Goal: Information Seeking & Learning: Learn about a topic

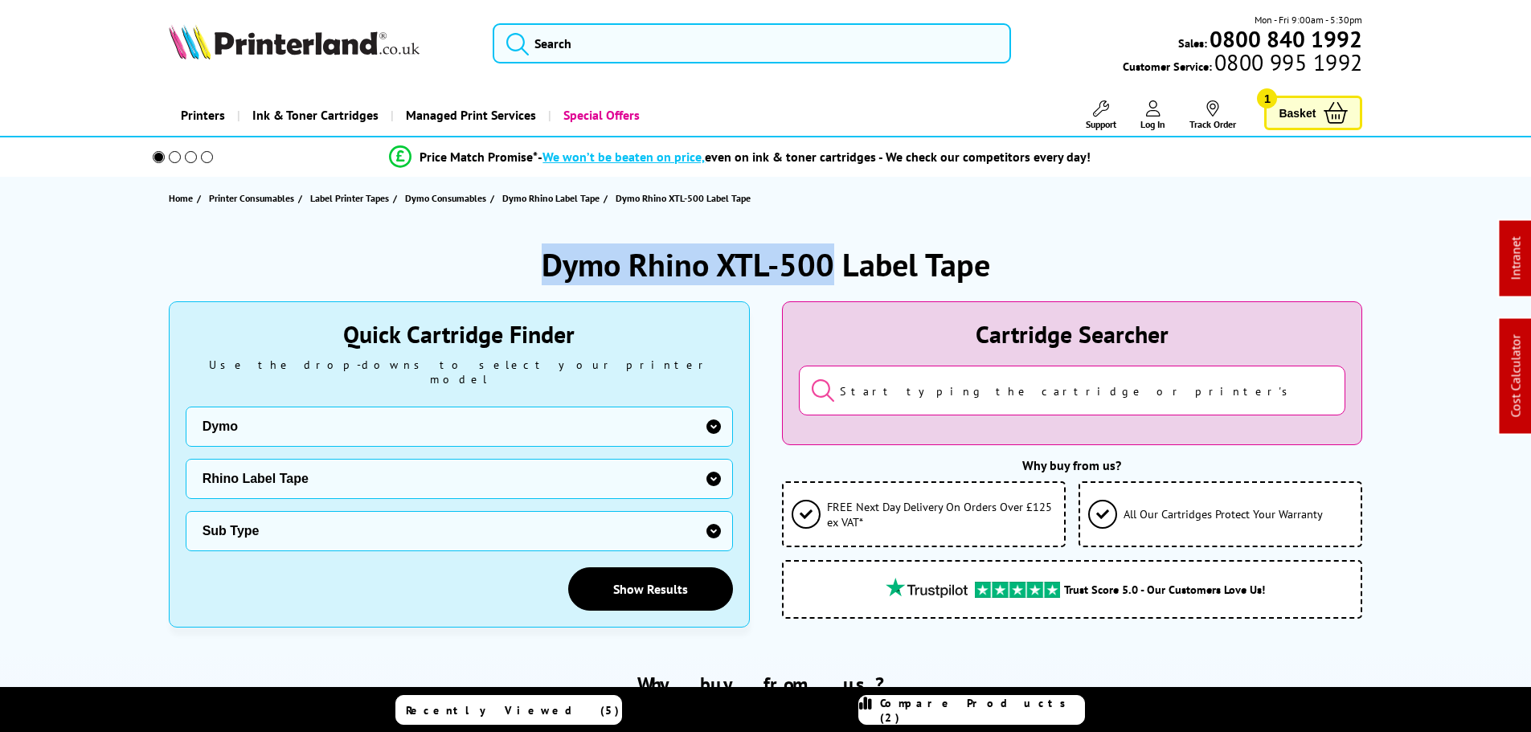
drag, startPoint x: 829, startPoint y: 262, endPoint x: 528, endPoint y: 263, distance: 300.6
click at [532, 263] on div "Dymo Rhino XTL-500 Label Tape" at bounding box center [766, 264] width 1194 height 42
copy h1 "Dymo Rhino XTL-500"
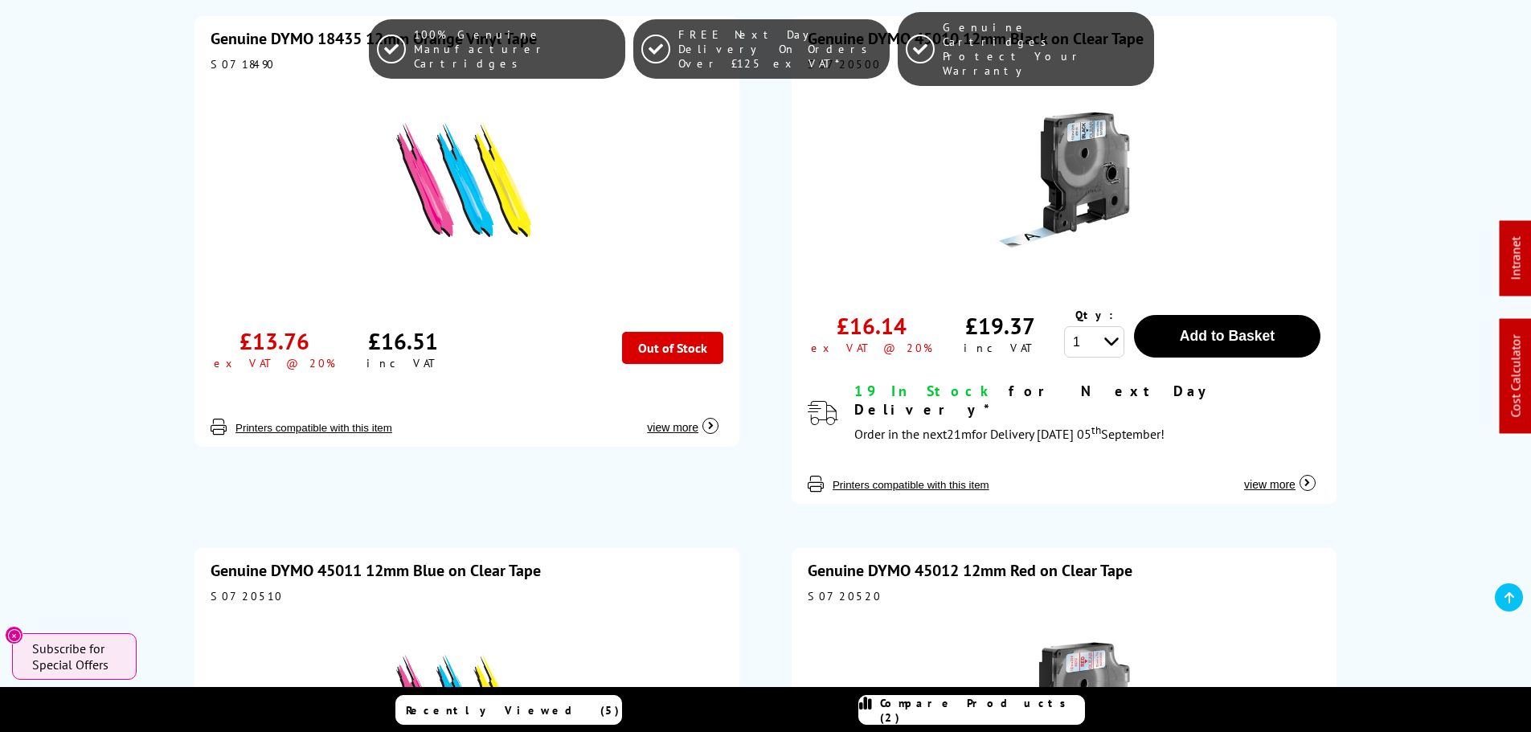
scroll to position [1848, 0]
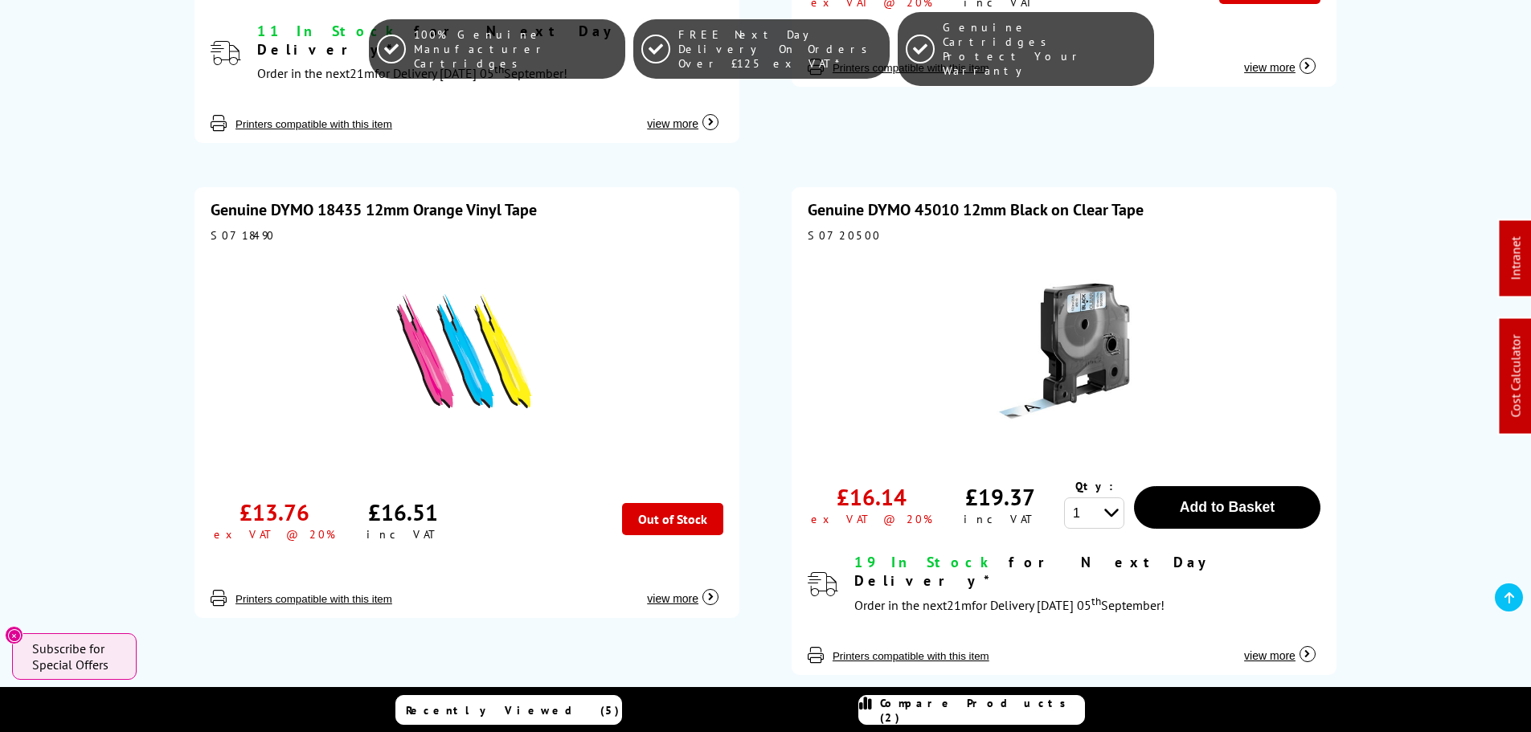
click at [220, 228] on div "S0718490" at bounding box center [467, 235] width 513 height 14
drag, startPoint x: 220, startPoint y: 186, endPoint x: 785, endPoint y: 45, distance: 582.2
click at [221, 228] on div "S0718490" at bounding box center [467, 235] width 513 height 14
copy div "S0718490"
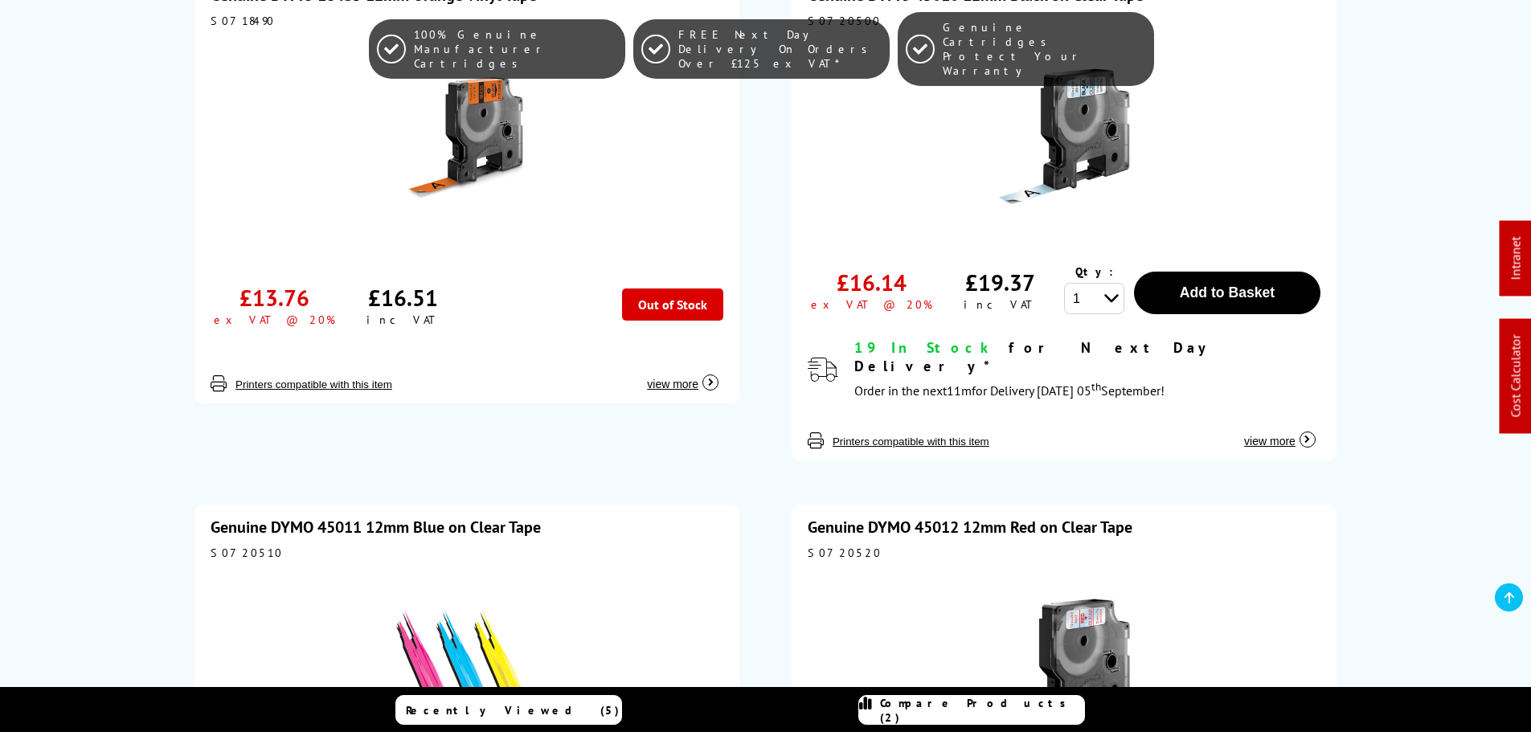
scroll to position [2062, 0]
click at [234, 546] on div "S0720510" at bounding box center [467, 553] width 513 height 14
copy div "S0720510"
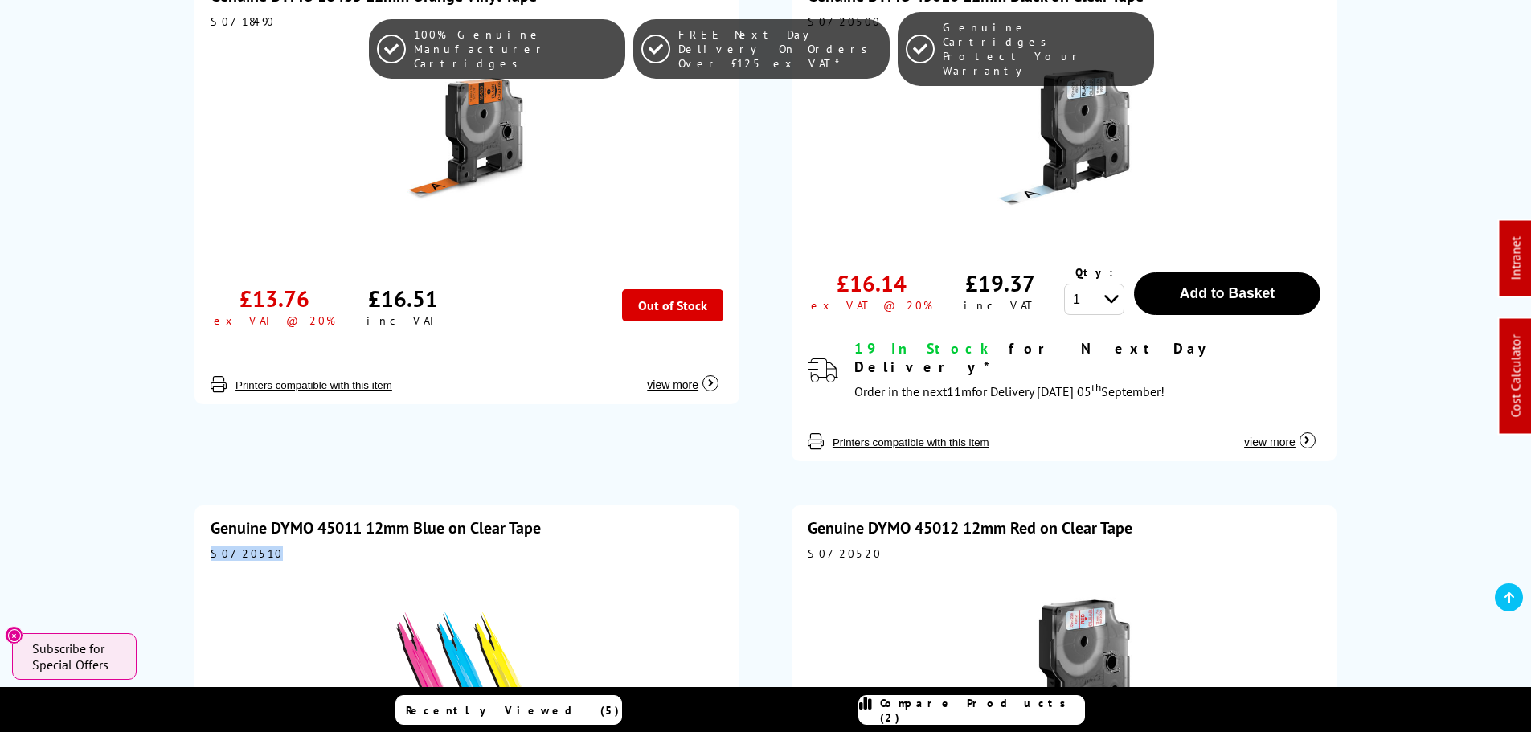
copy div "S0720510"
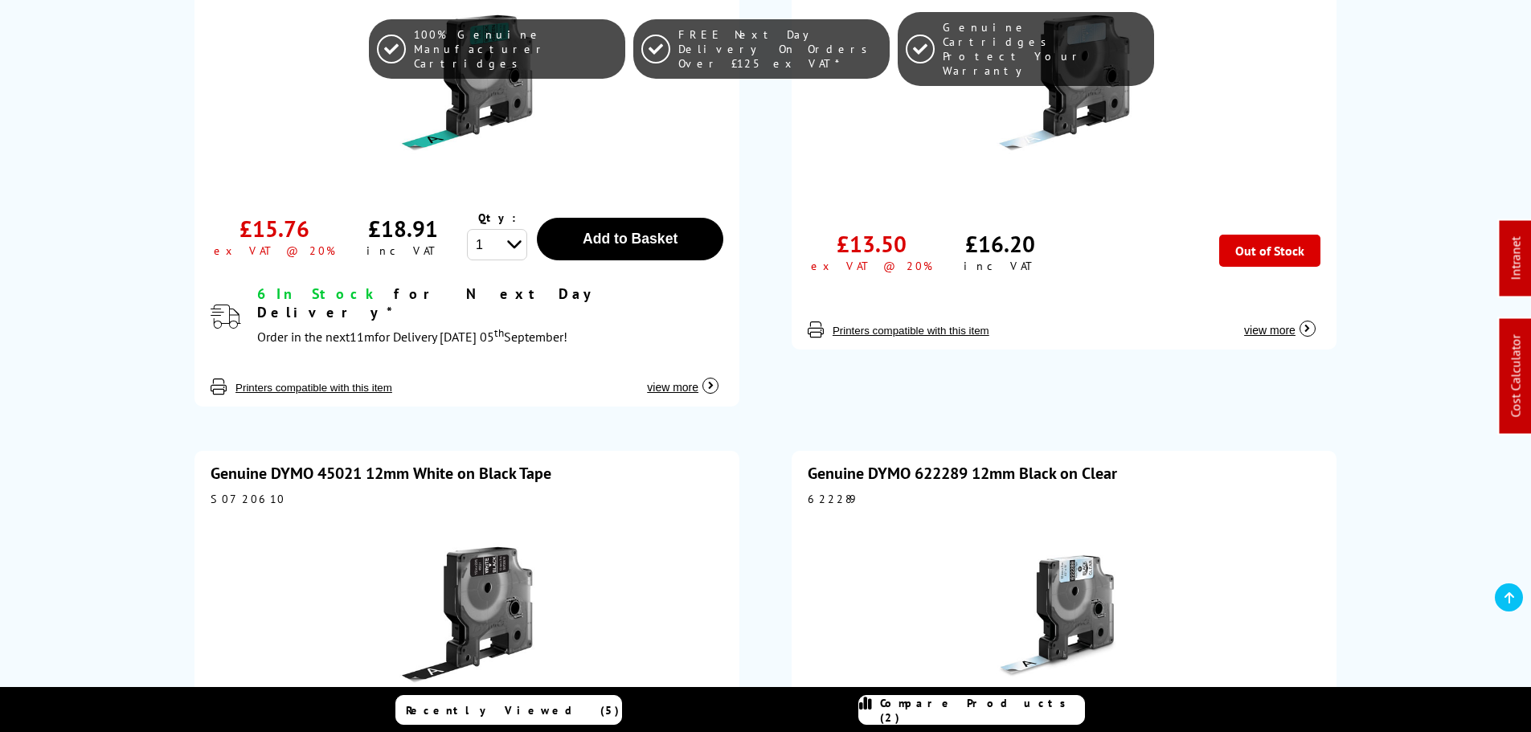
scroll to position [4820, 0]
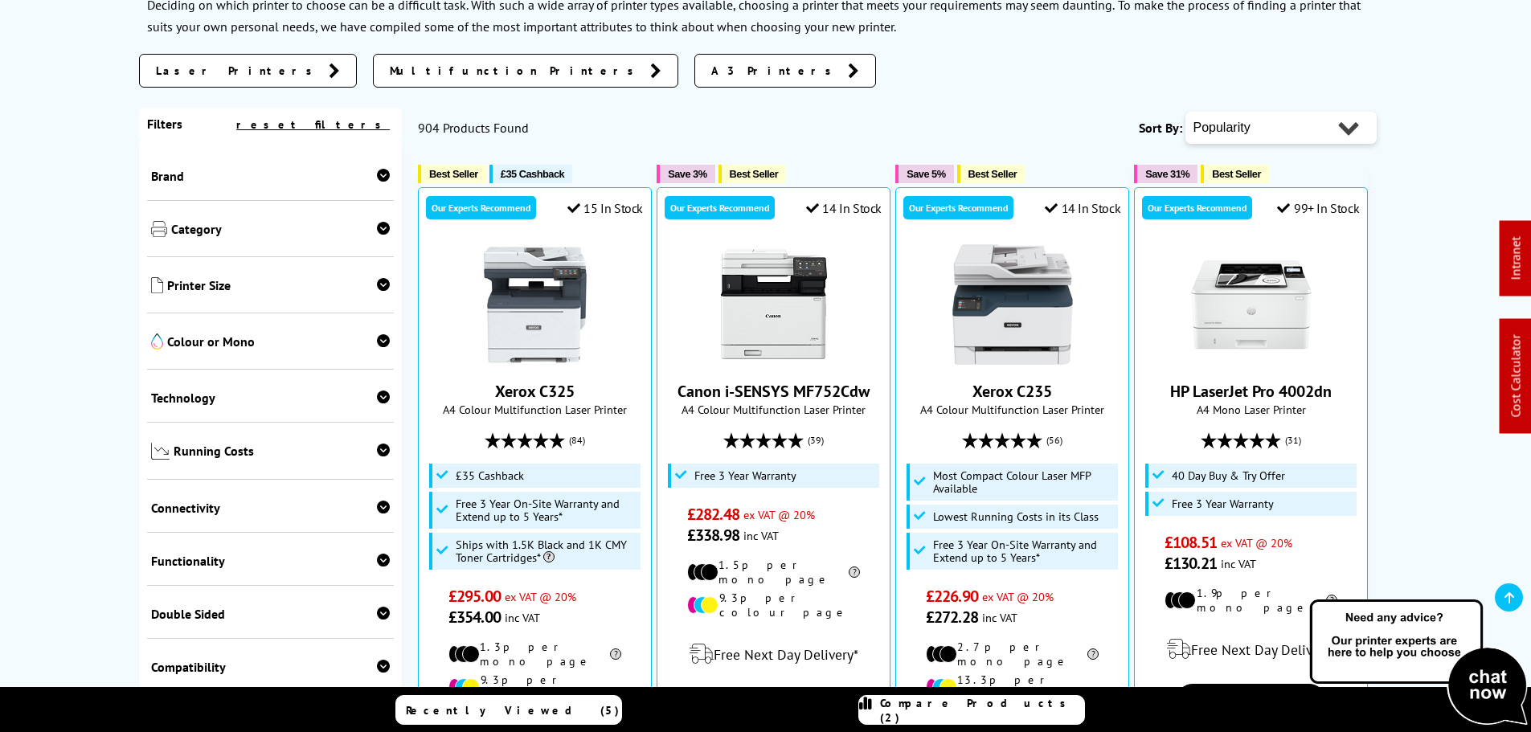
scroll to position [241, 0]
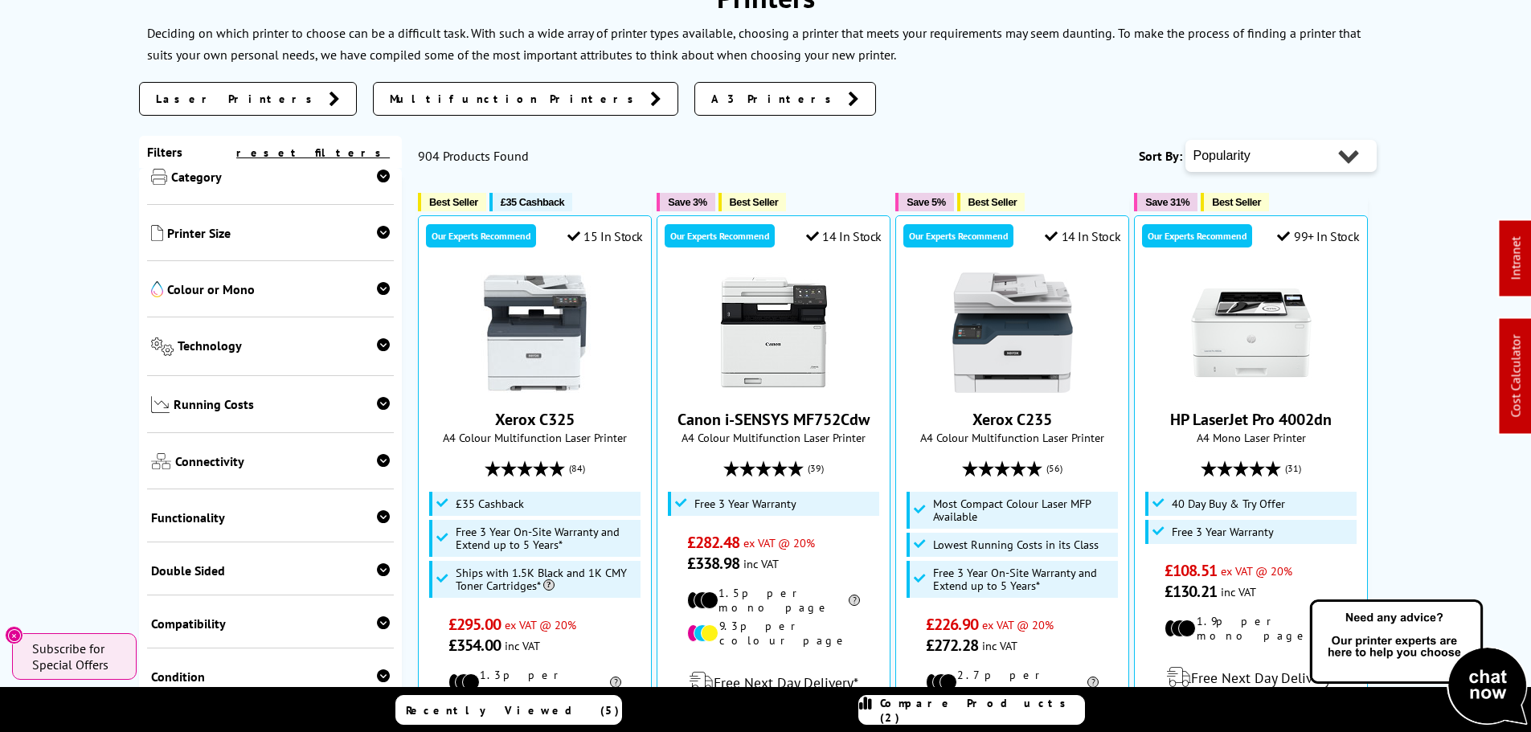
scroll to position [161, 0]
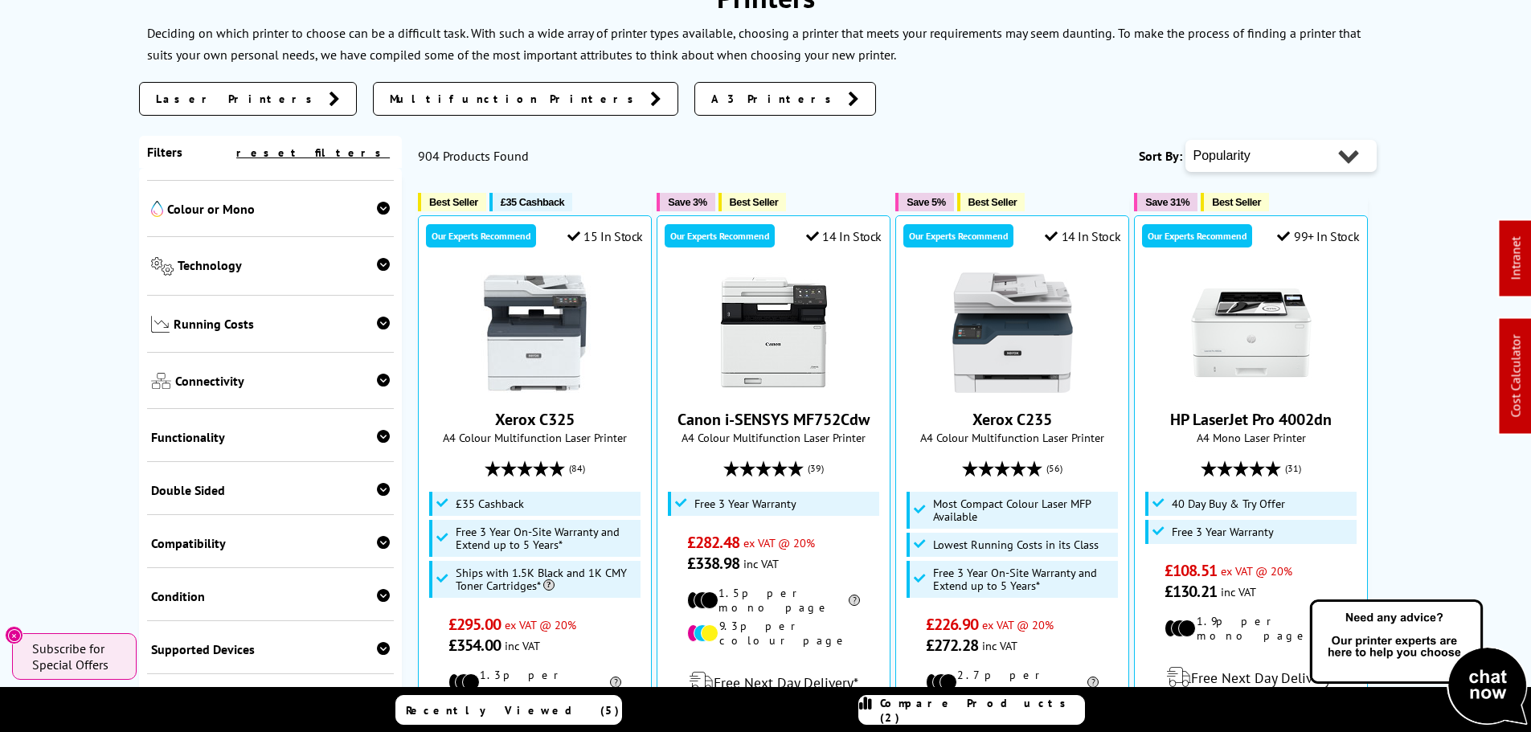
click at [235, 546] on span "Compatibility" at bounding box center [270, 543] width 239 height 16
click at [227, 546] on span "Compatibility" at bounding box center [270, 543] width 239 height 16
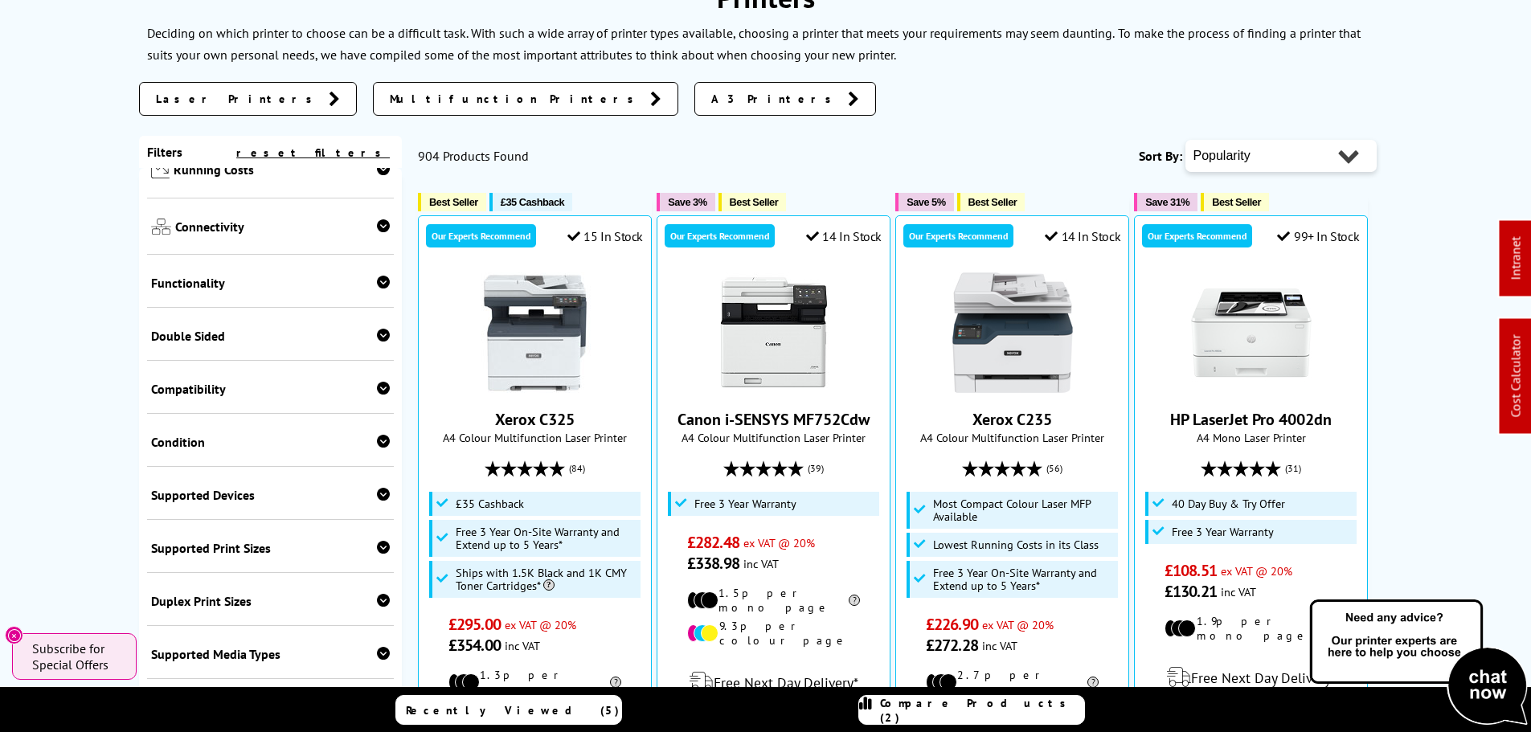
scroll to position [321, 0]
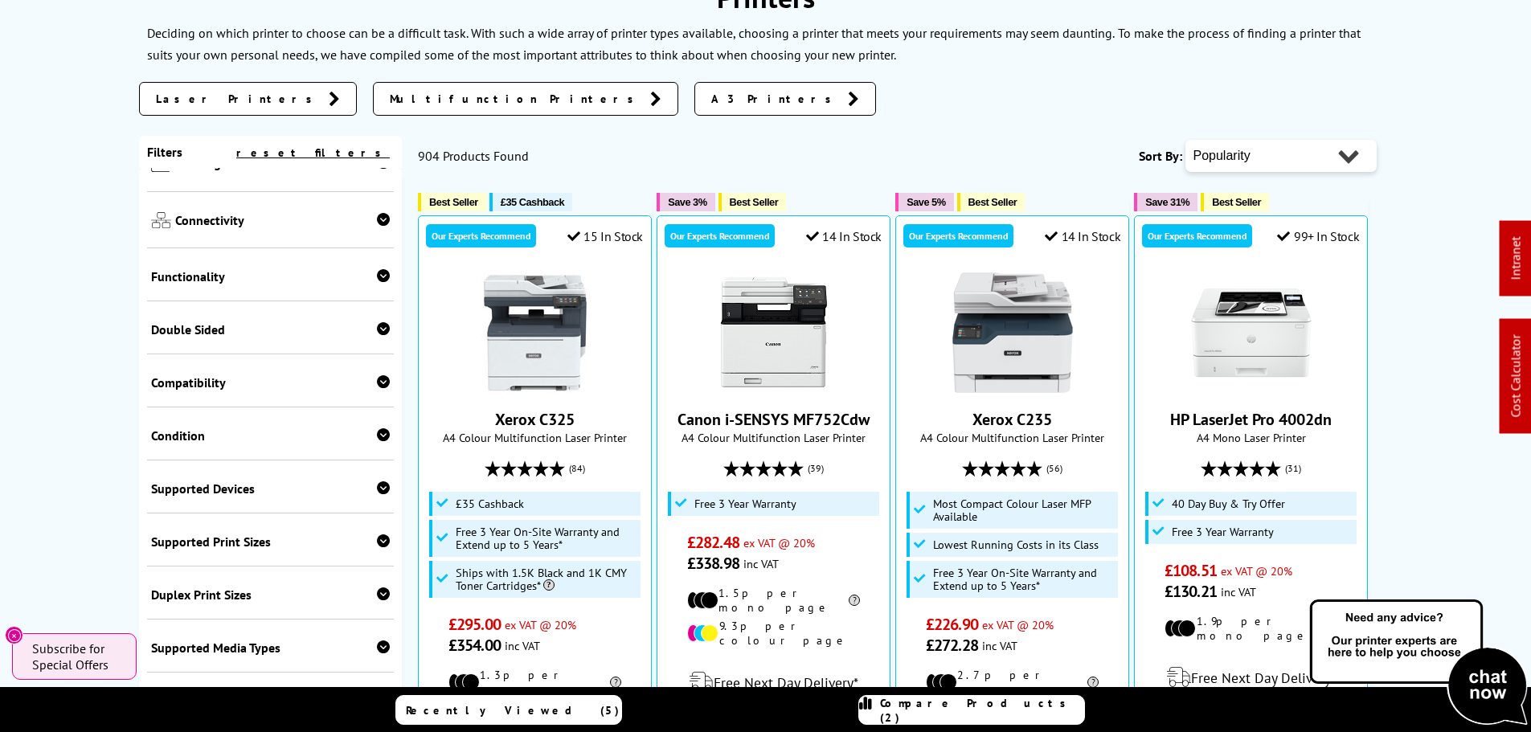
click at [227, 491] on span "Supported Devices" at bounding box center [270, 489] width 239 height 16
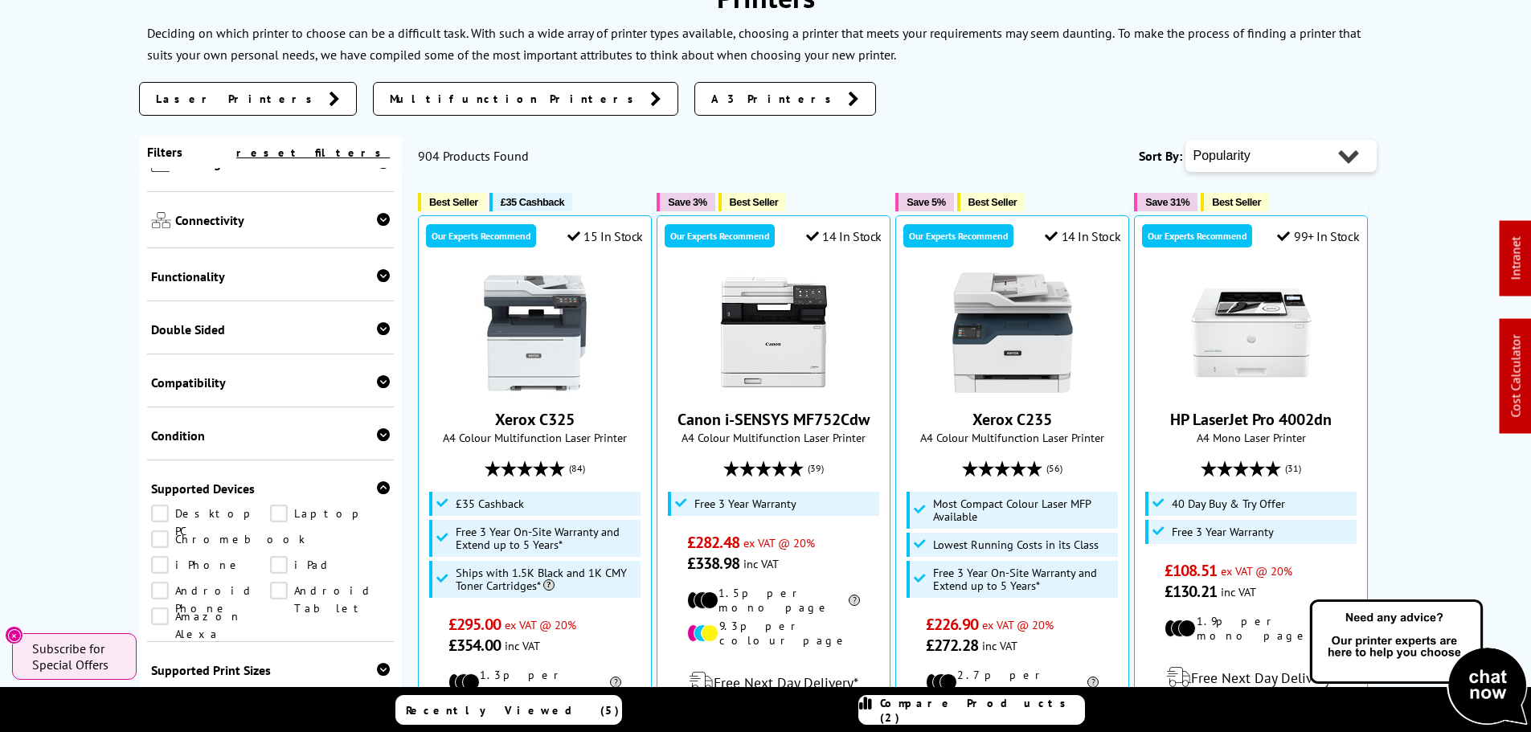
click at [221, 491] on span "Supported Devices" at bounding box center [270, 489] width 239 height 16
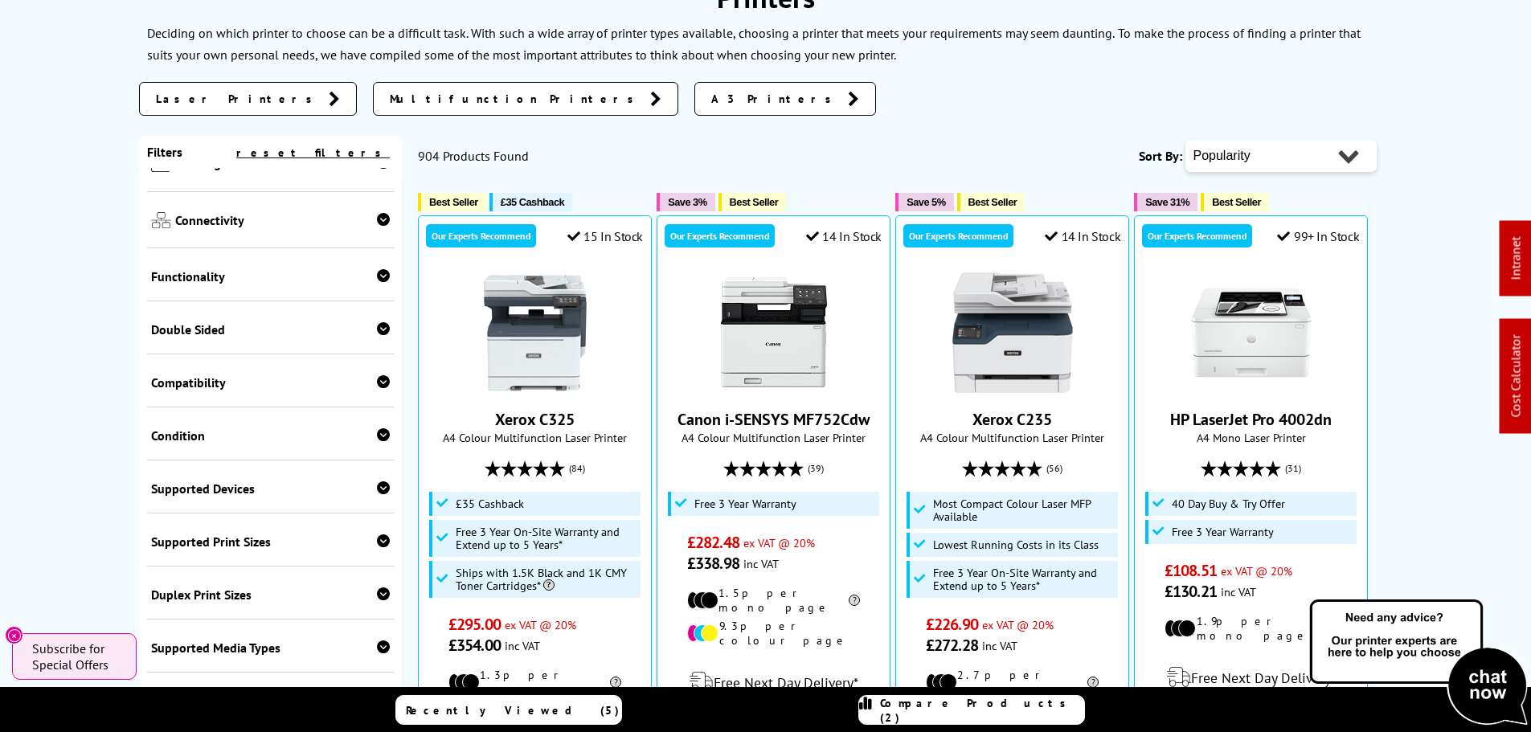
click at [234, 391] on div "Compatibility Windows Mac Linux Chrome OS" at bounding box center [271, 380] width 248 height 53
click at [199, 387] on span "Compatibility" at bounding box center [270, 382] width 239 height 16
click at [198, 387] on span "Compatibility" at bounding box center [270, 382] width 239 height 16
click at [228, 487] on span "Supported Devices" at bounding box center [270, 489] width 239 height 16
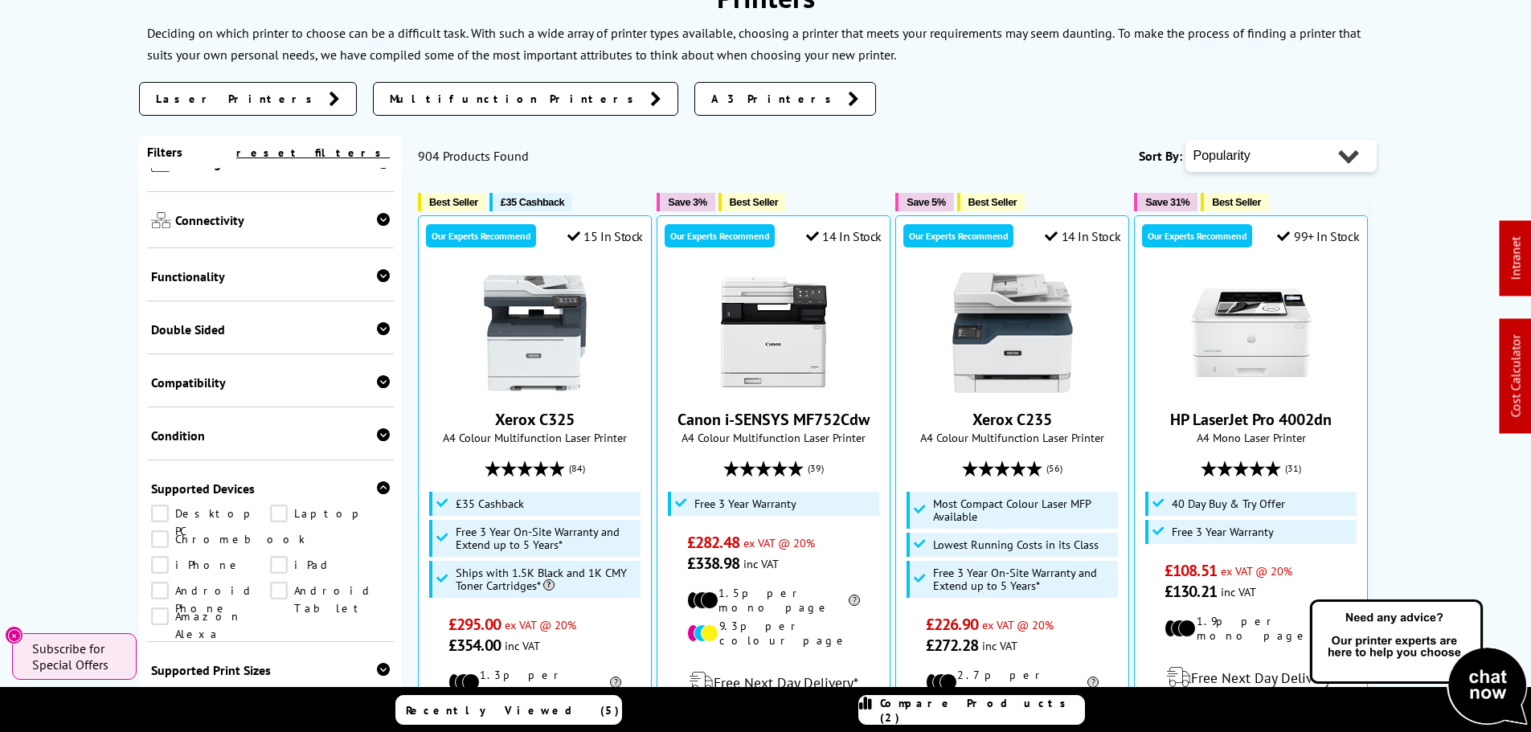
click at [228, 490] on span "Supported Devices" at bounding box center [270, 489] width 239 height 16
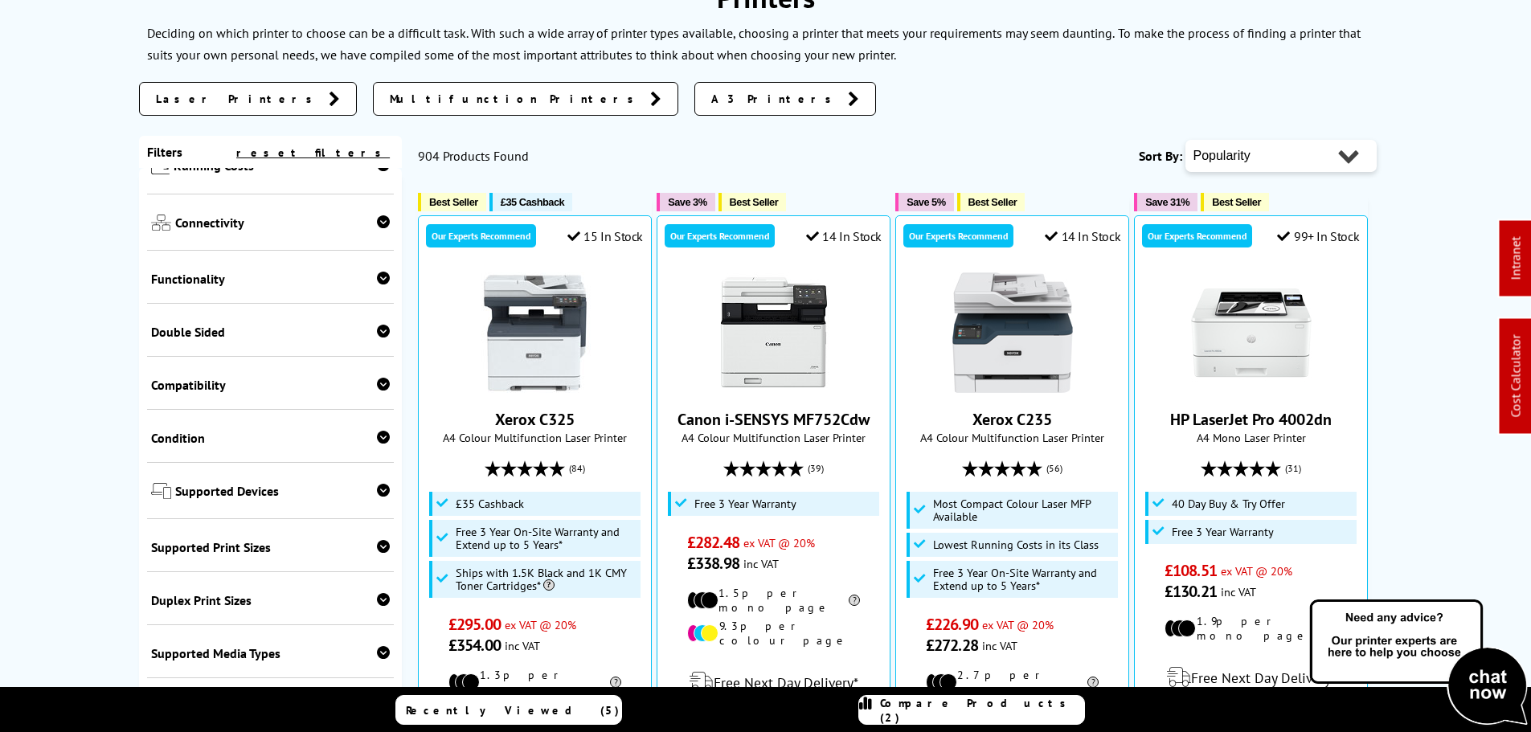
scroll to position [311, 0]
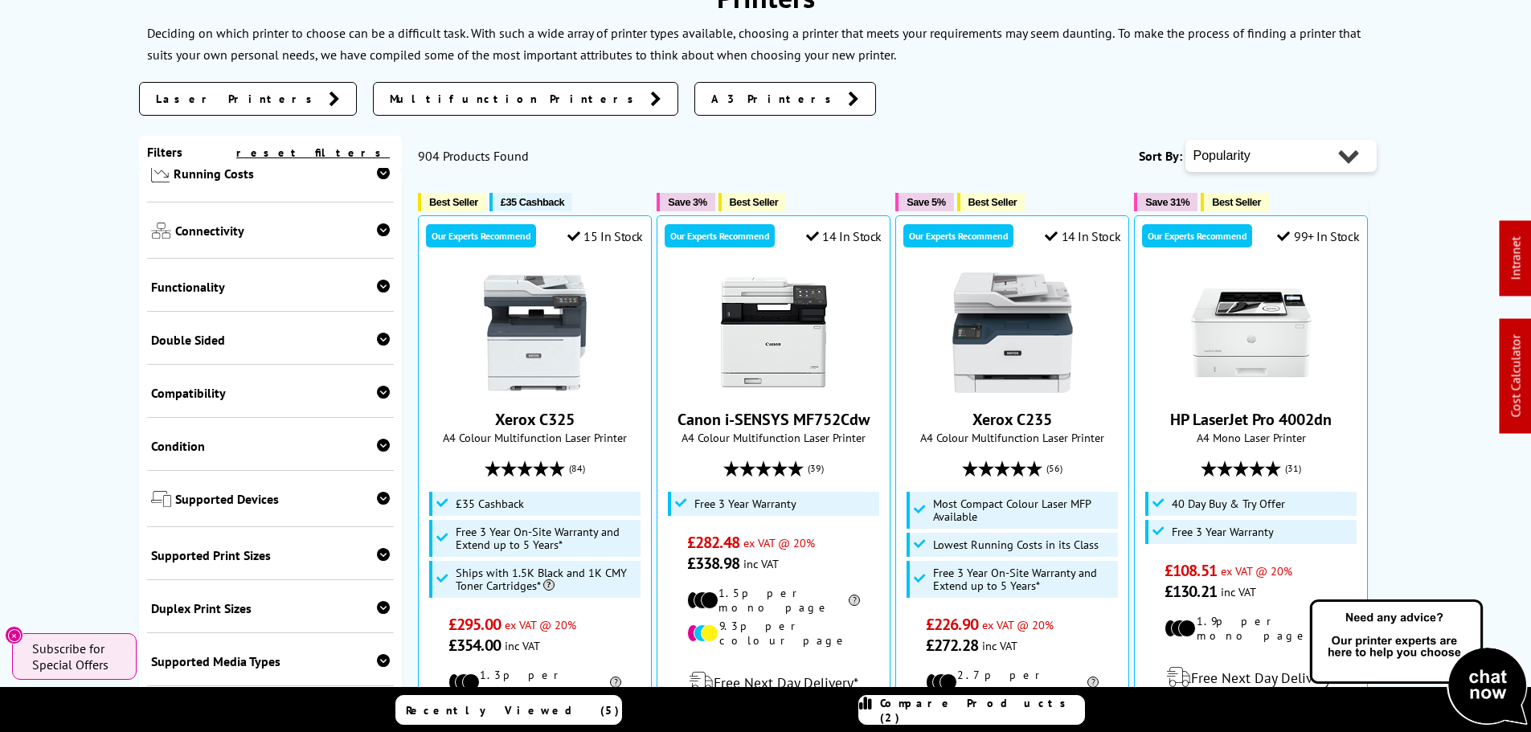
click at [355, 451] on span "Condition" at bounding box center [270, 446] width 239 height 16
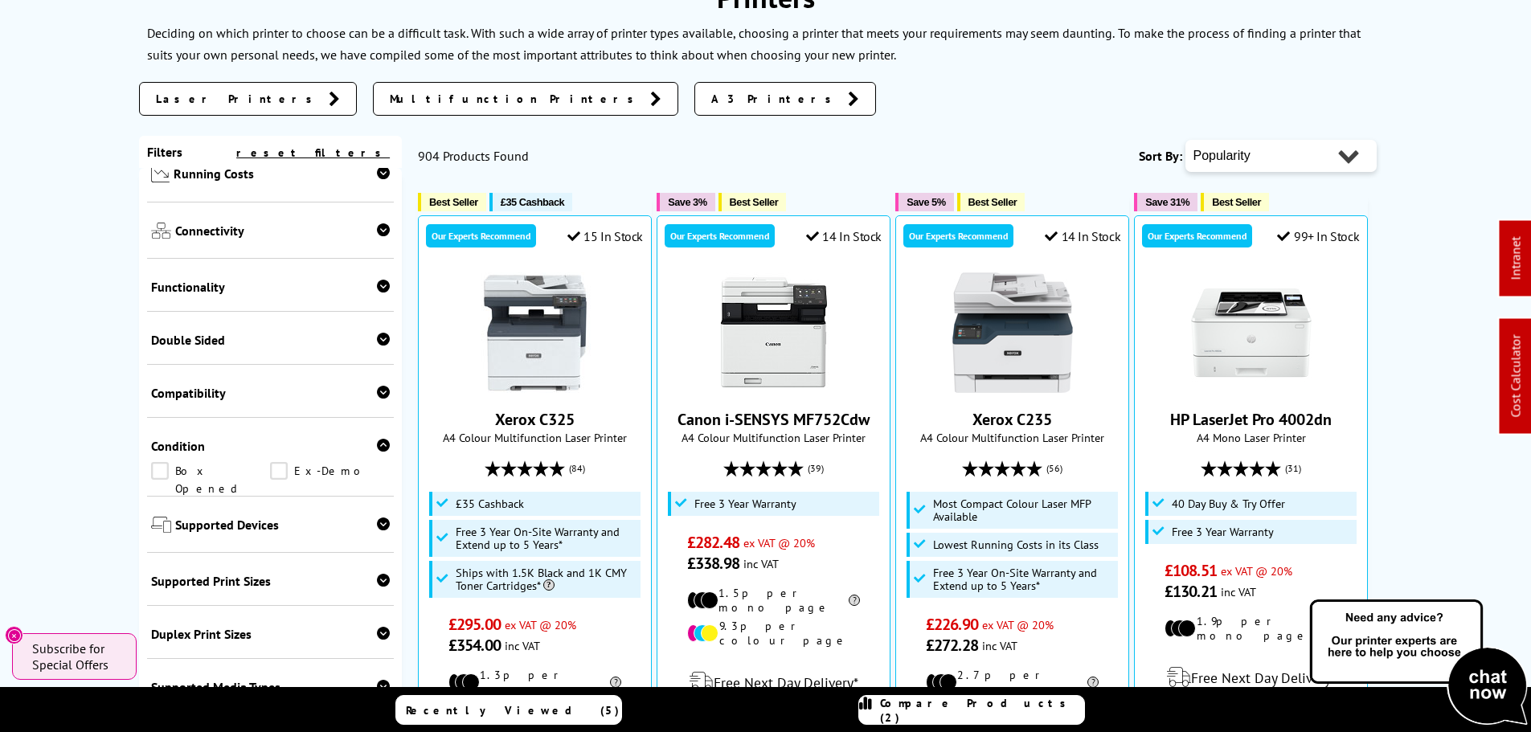
click at [342, 452] on span "Condition" at bounding box center [270, 446] width 239 height 16
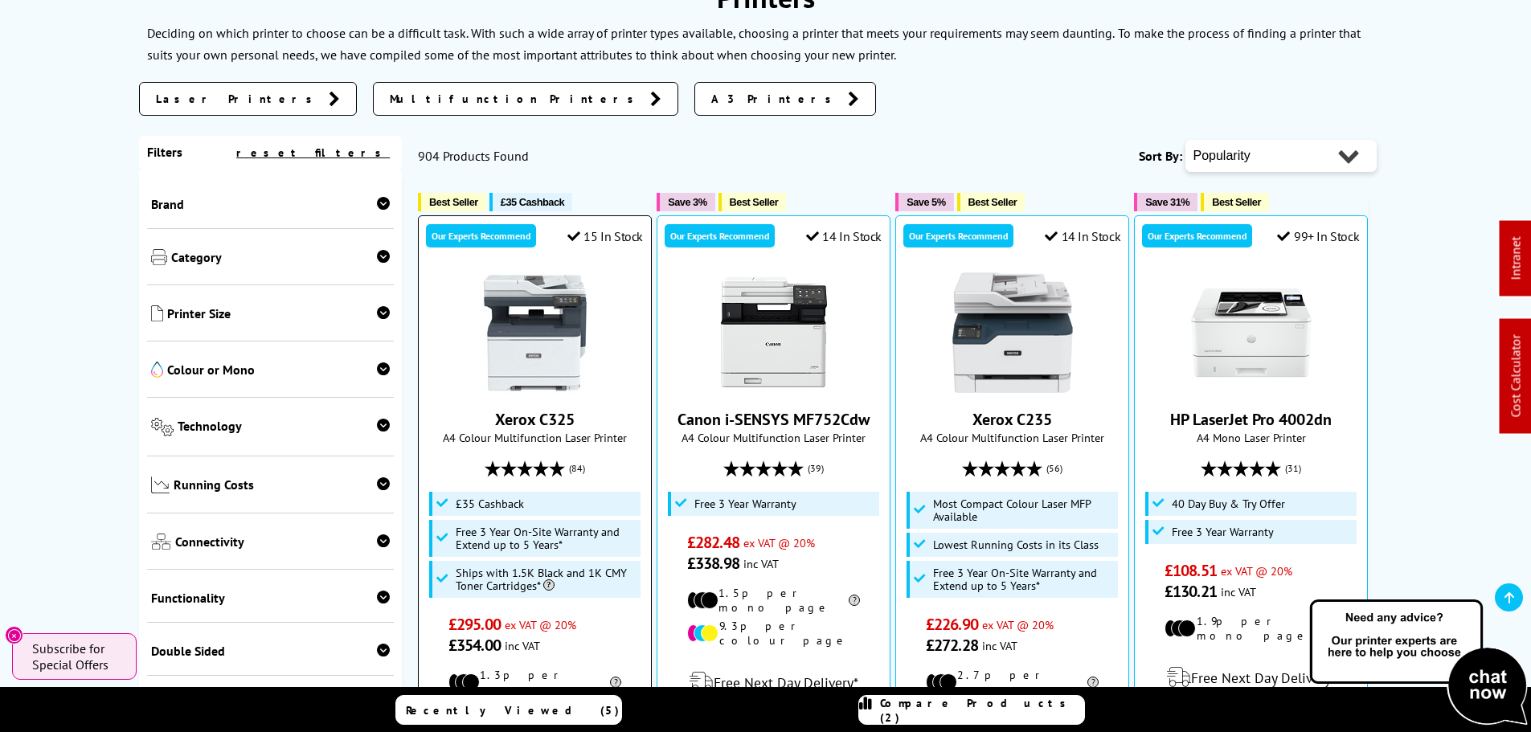
scroll to position [402, 0]
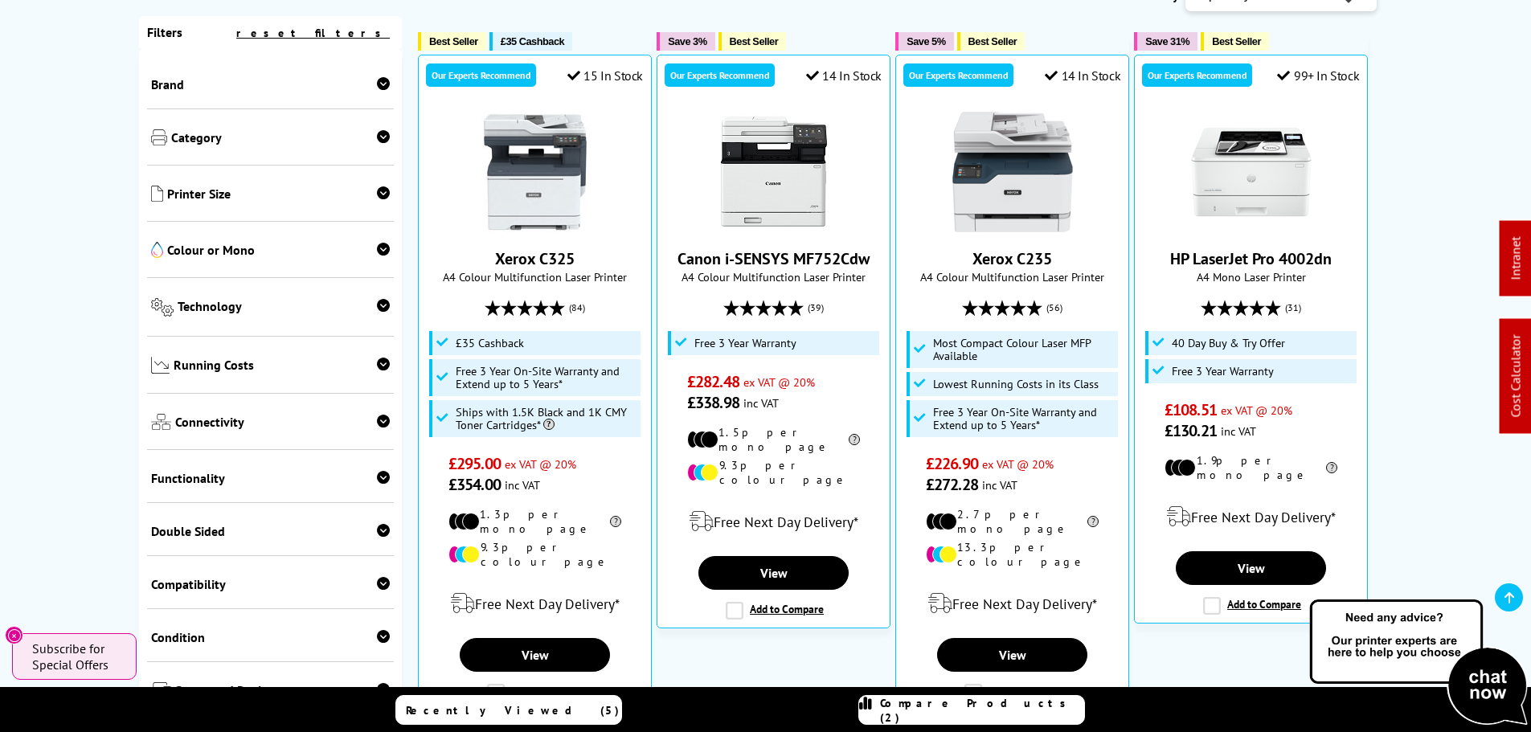
click at [301, 135] on span "Category" at bounding box center [280, 138] width 219 height 19
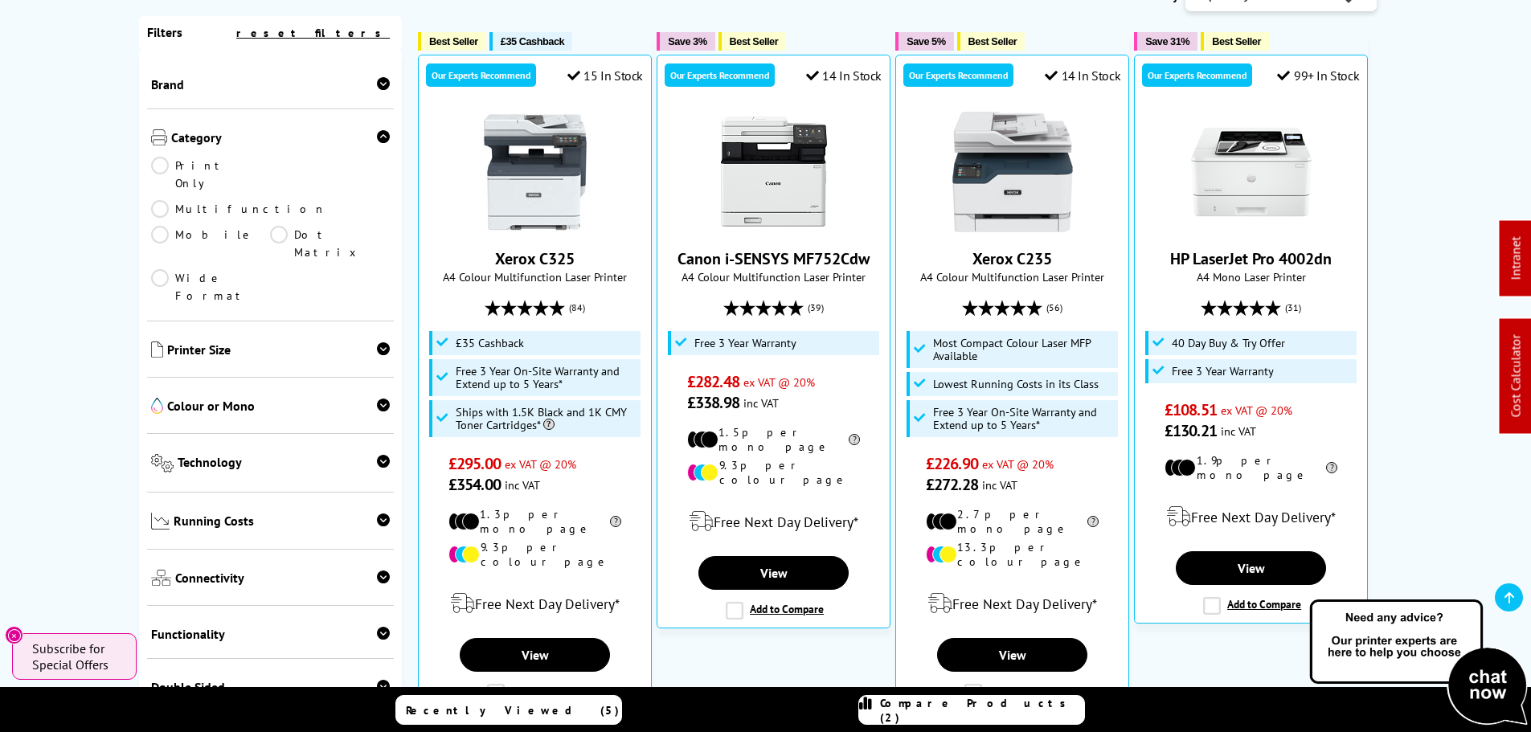
click at [301, 135] on span "Category" at bounding box center [280, 138] width 219 height 19
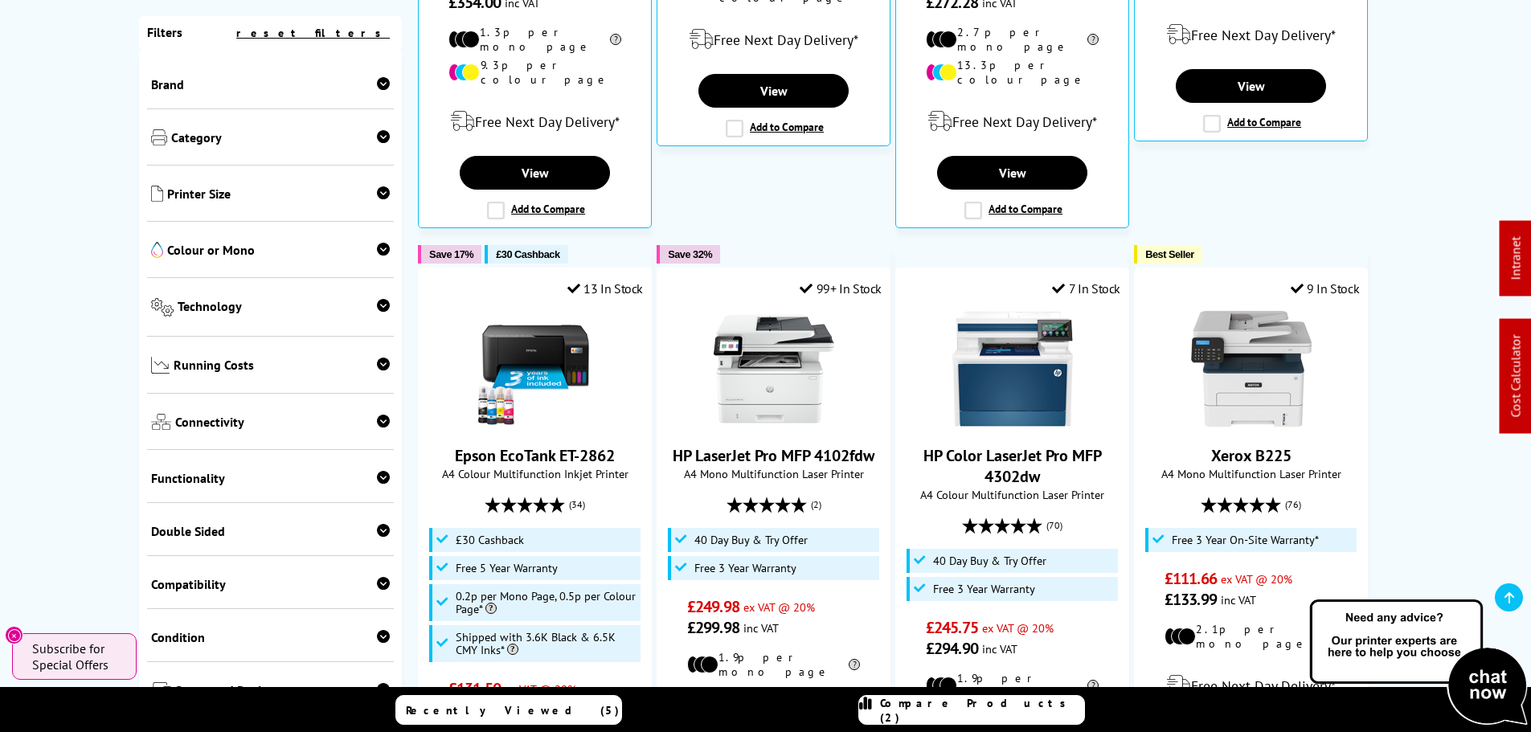
scroll to position [643, 0]
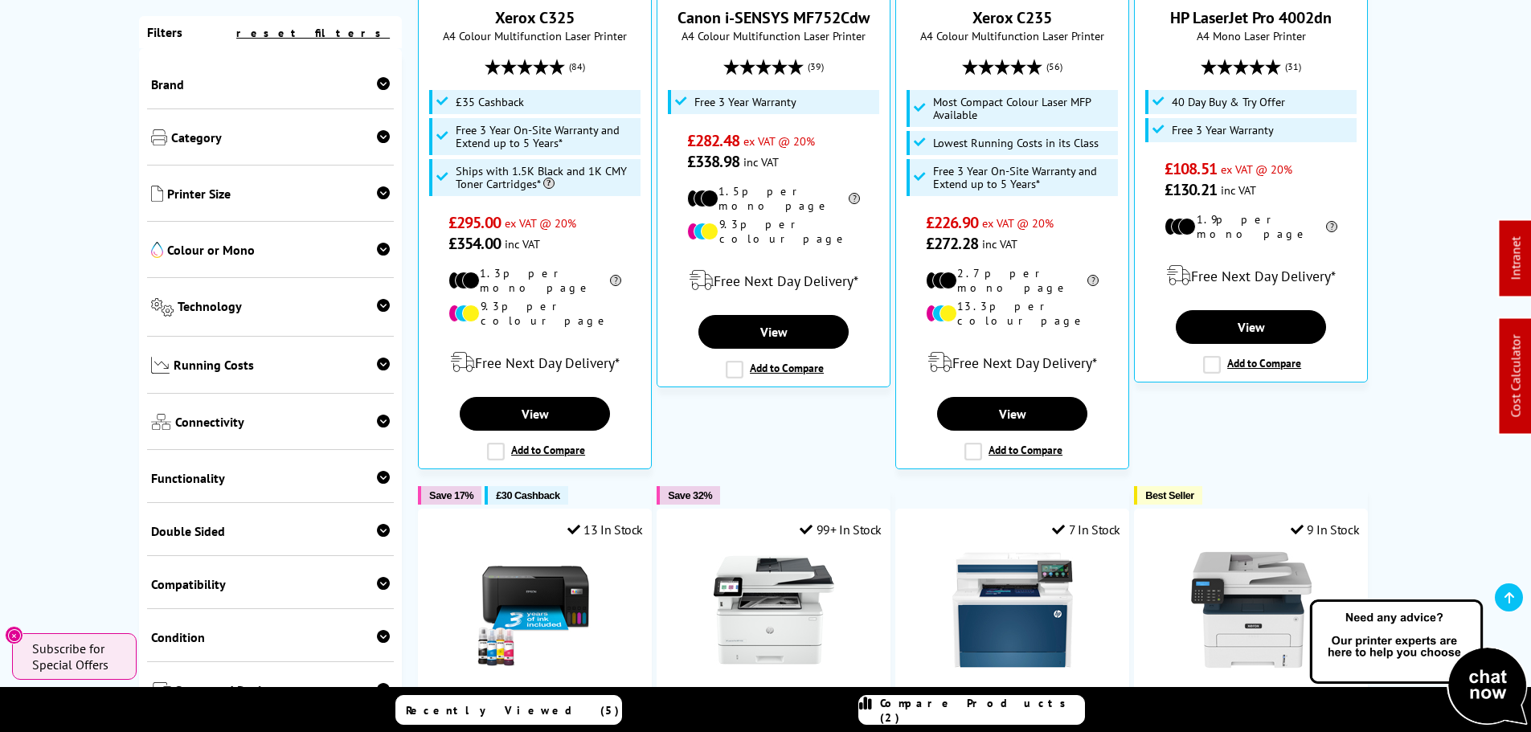
click at [338, 92] on div "Brand" at bounding box center [271, 82] width 248 height 53
click at [372, 80] on span "Brand" at bounding box center [270, 84] width 239 height 16
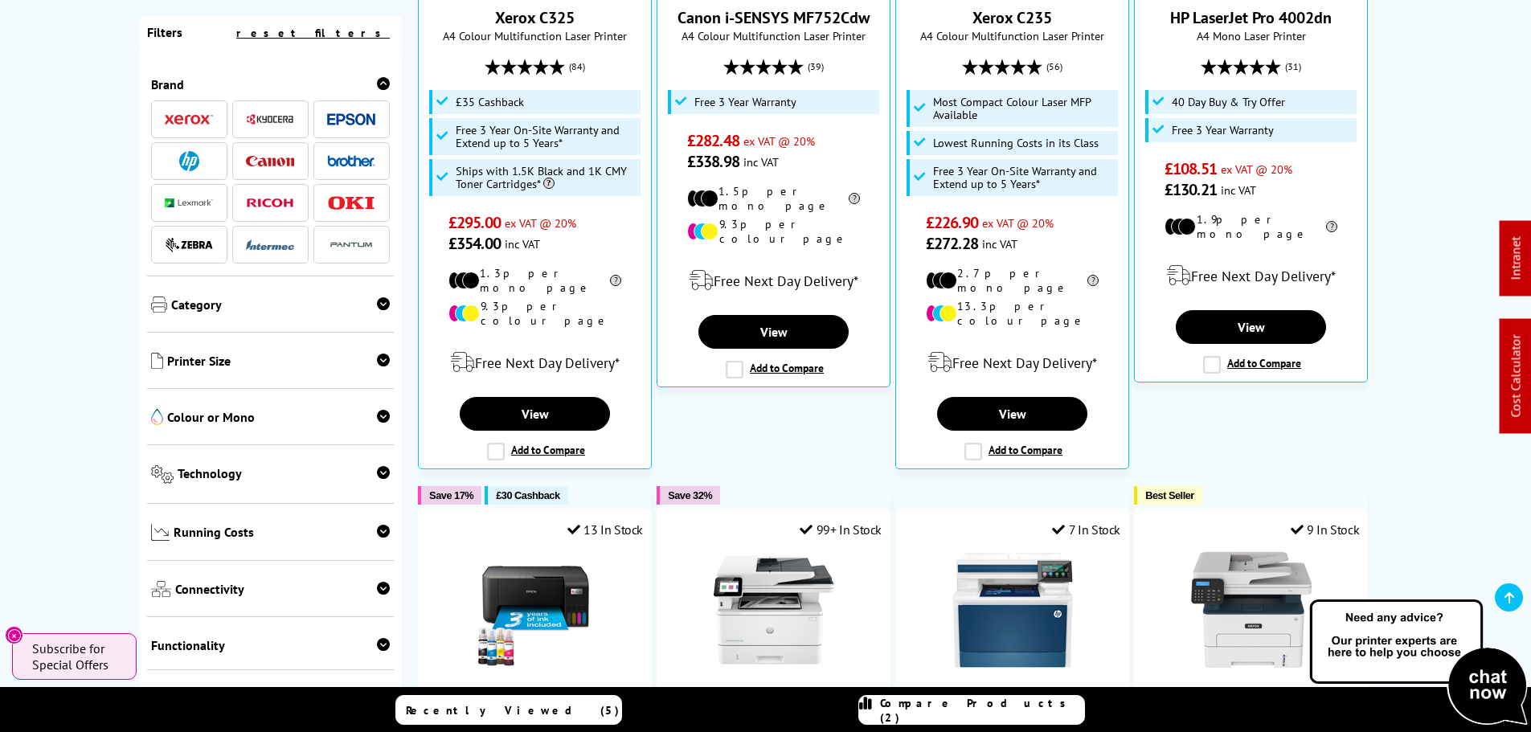
click at [372, 80] on span "Brand" at bounding box center [270, 84] width 239 height 16
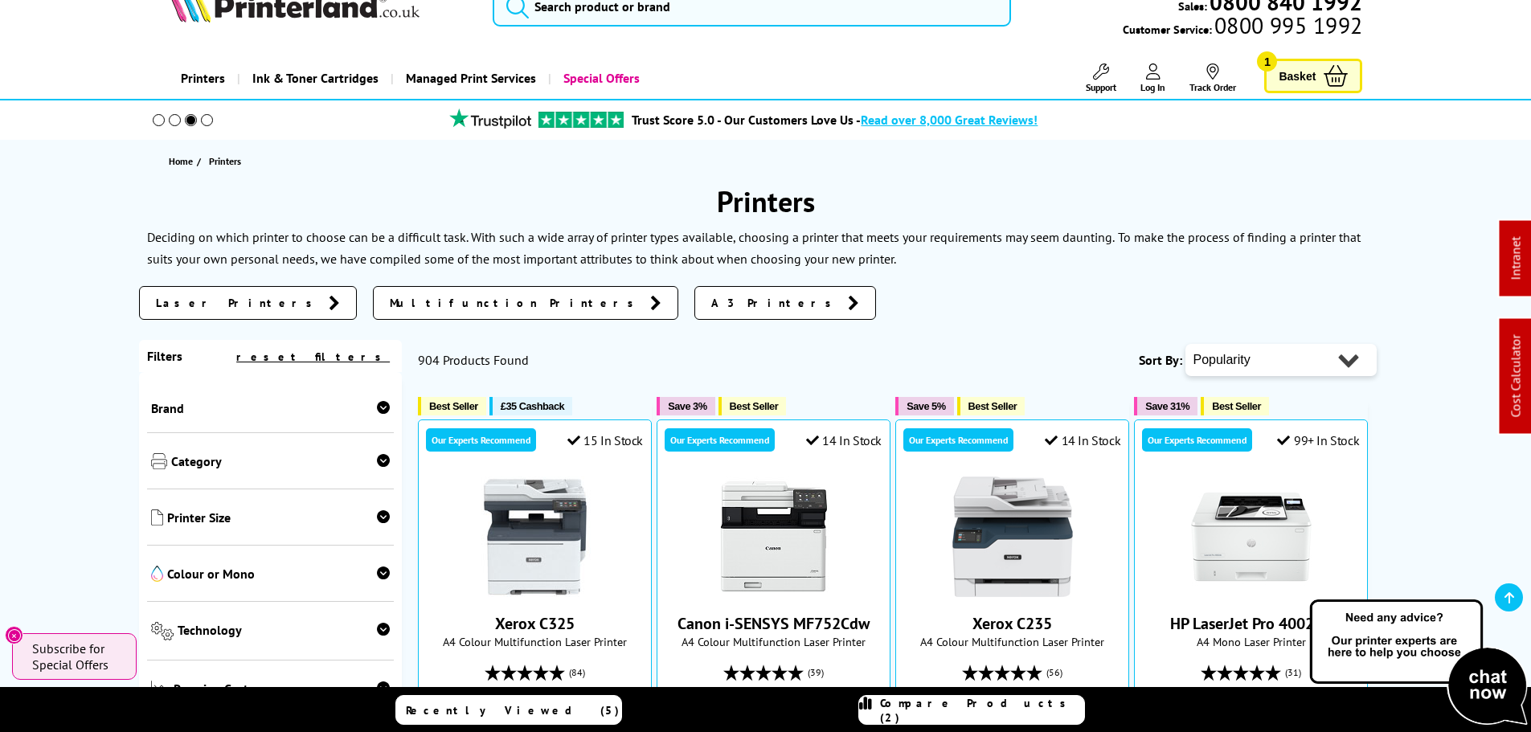
scroll to position [0, 0]
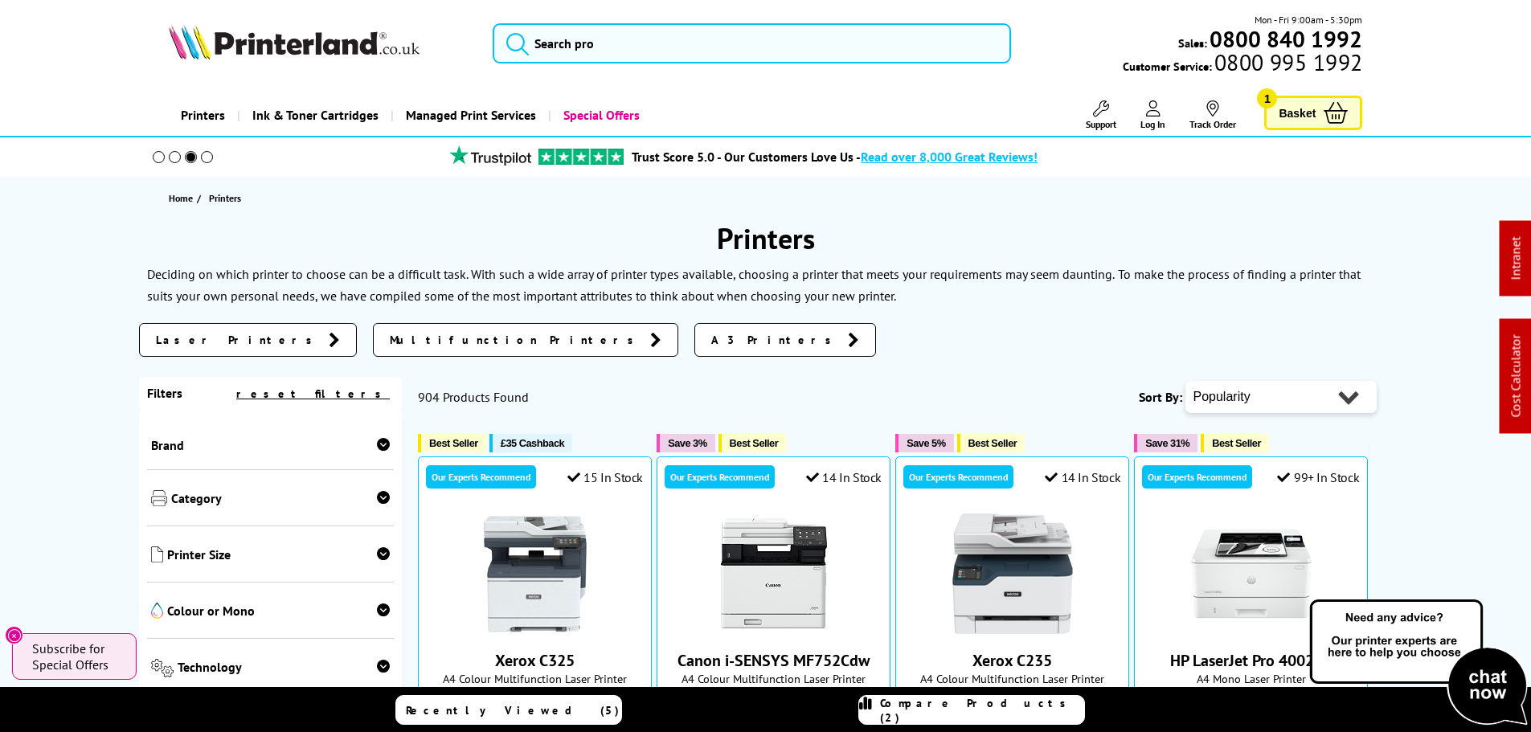
click at [595, 113] on link "Special Offers" at bounding box center [600, 115] width 104 height 41
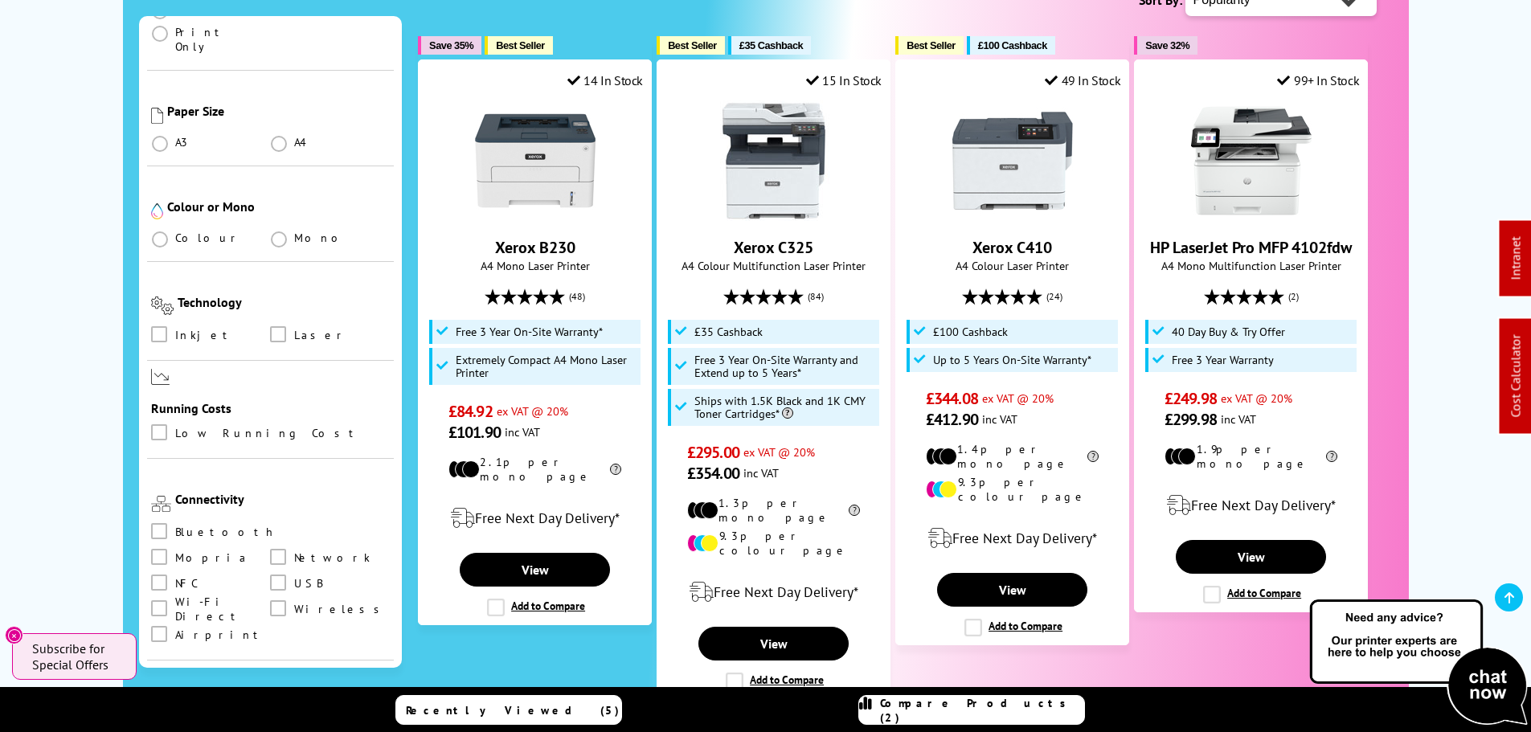
scroll to position [321, 0]
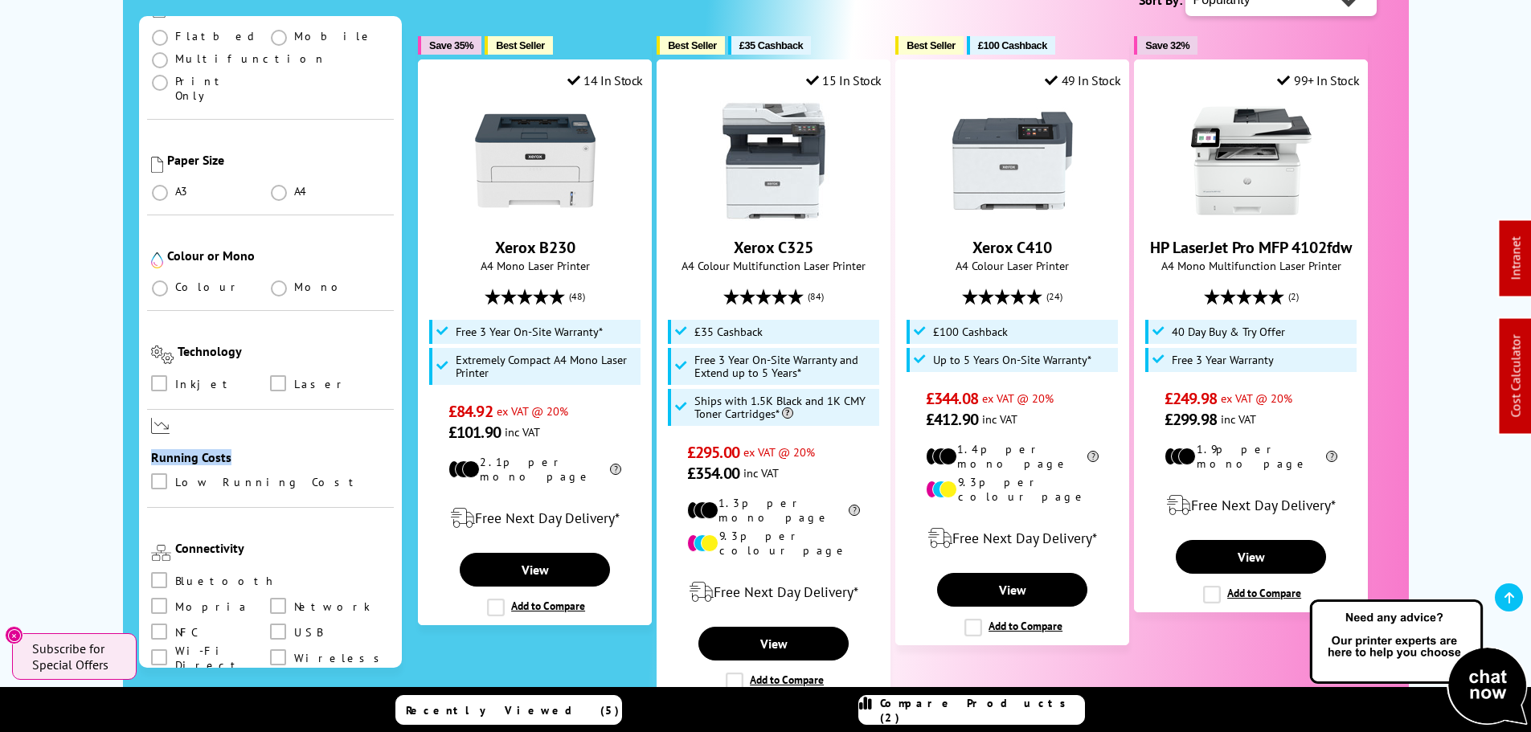
drag, startPoint x: 154, startPoint y: 391, endPoint x: 280, endPoint y: 391, distance: 125.4
click at [280, 450] on div "Running Costs" at bounding box center [270, 458] width 239 height 16
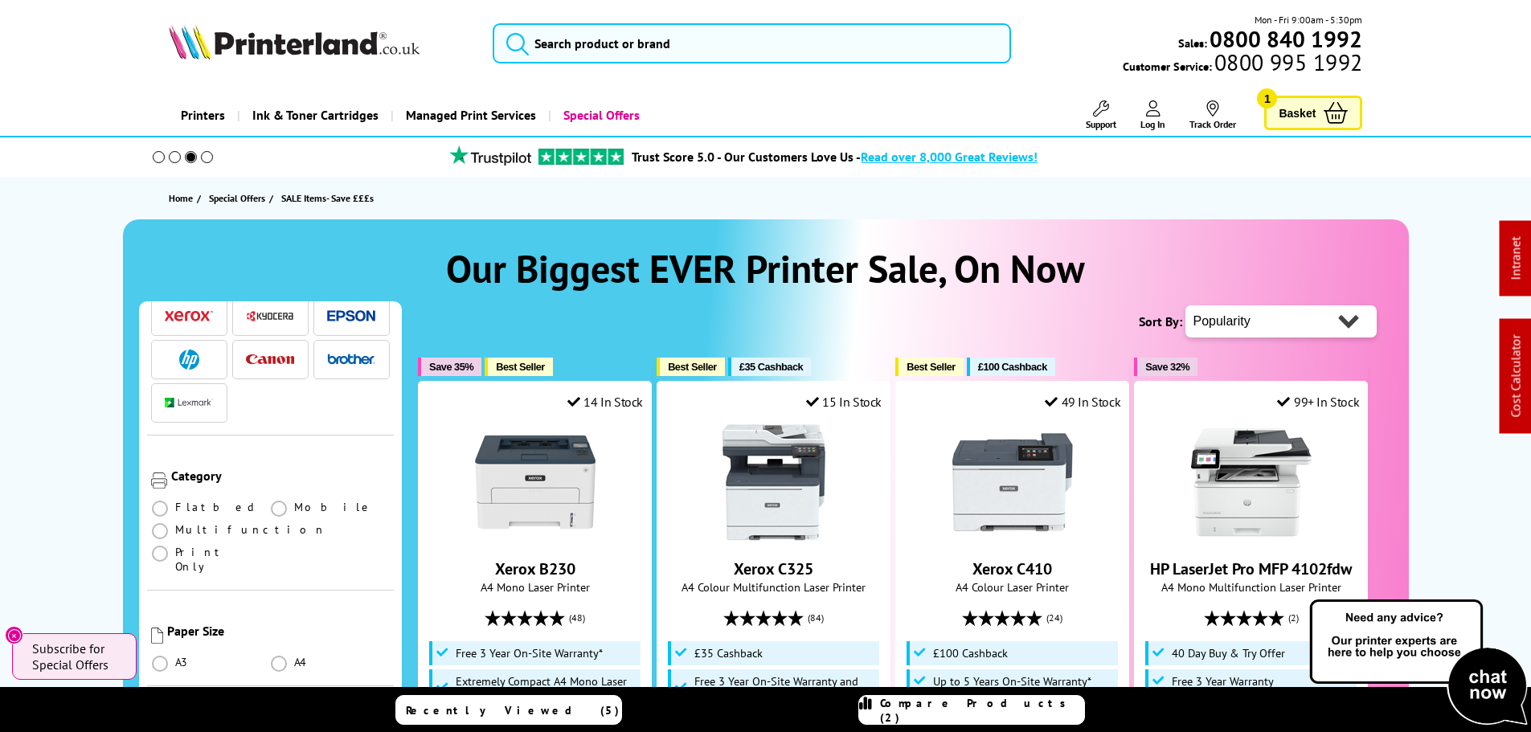
scroll to position [0, 0]
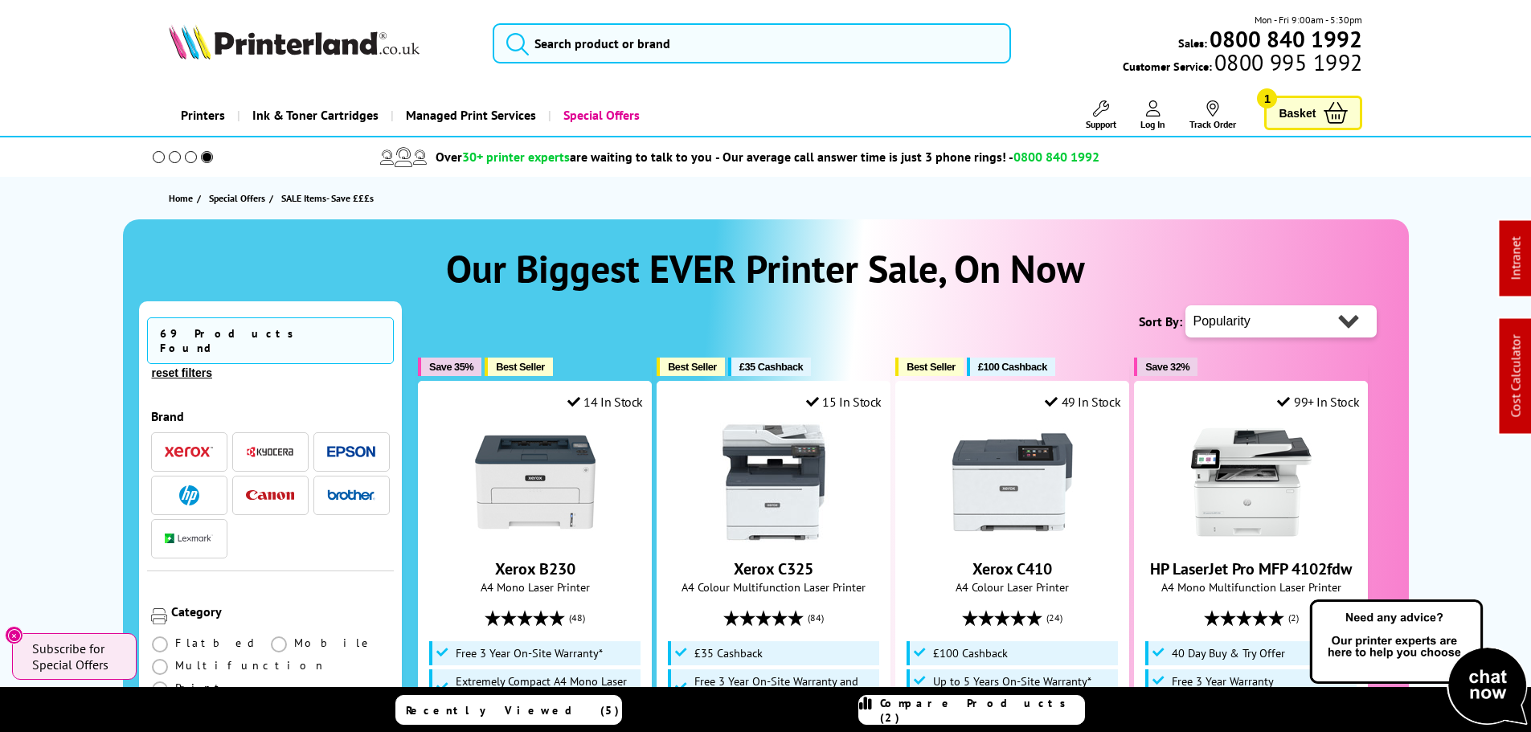
click at [202, 111] on link "Printers" at bounding box center [203, 115] width 68 height 41
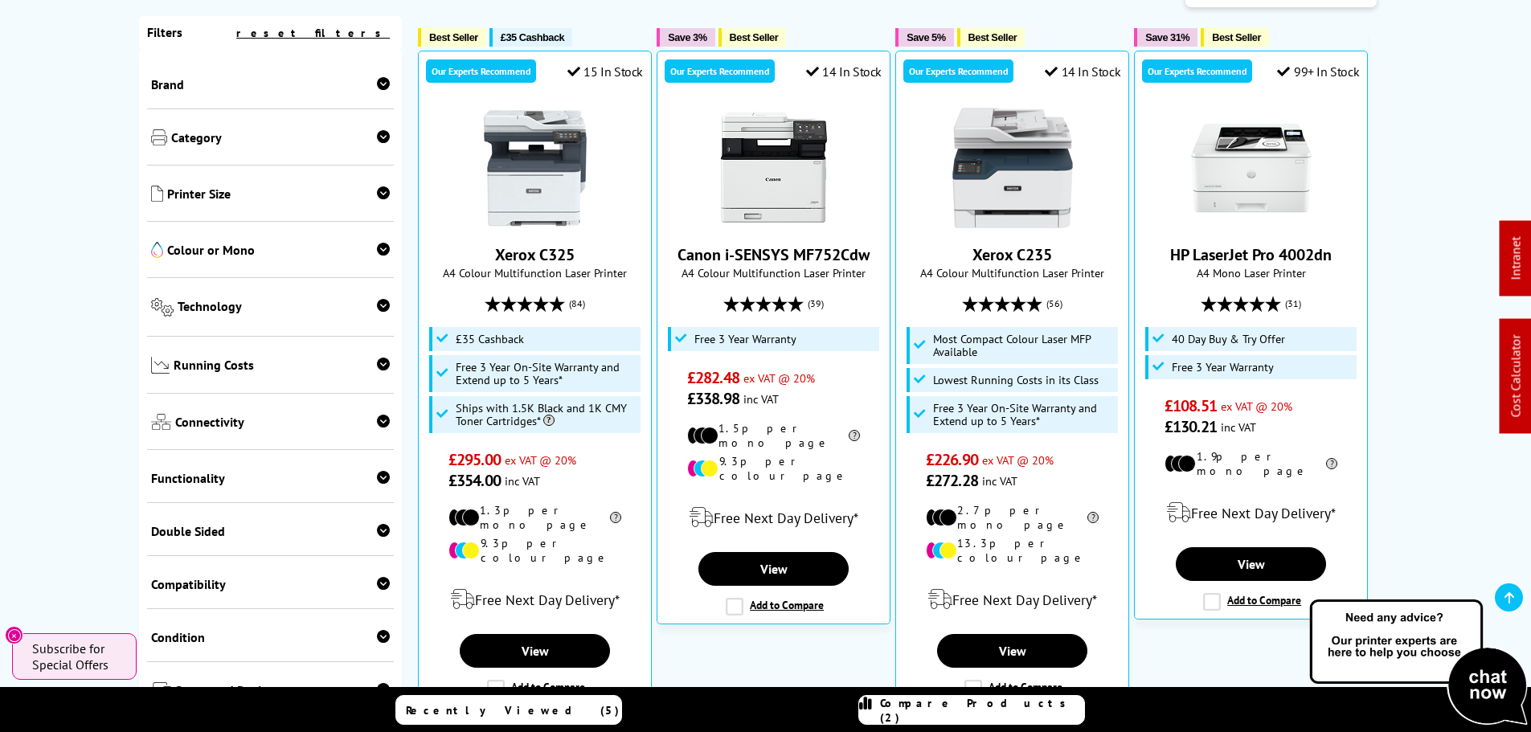
scroll to position [402, 0]
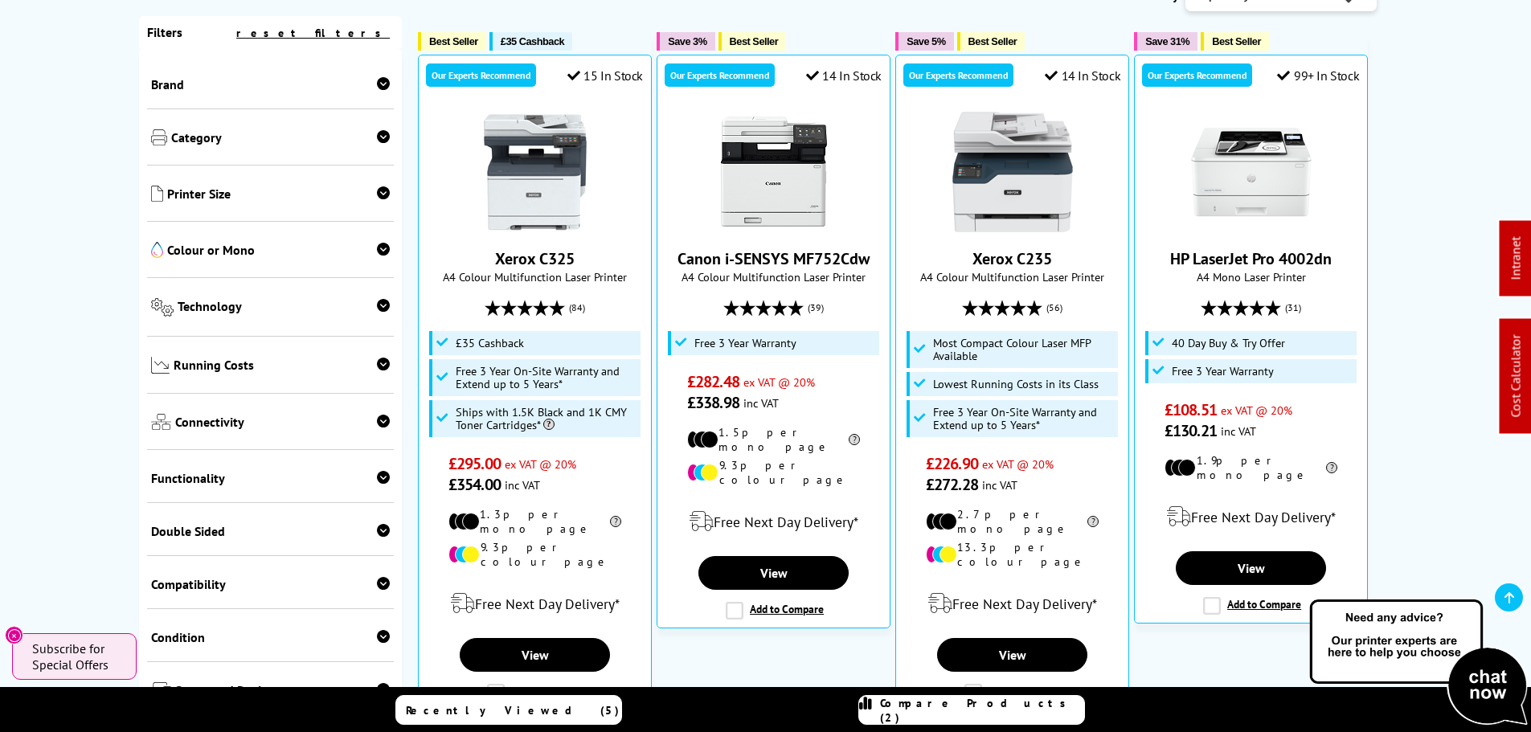
click at [239, 376] on span "Running Costs" at bounding box center [282, 367] width 216 height 20
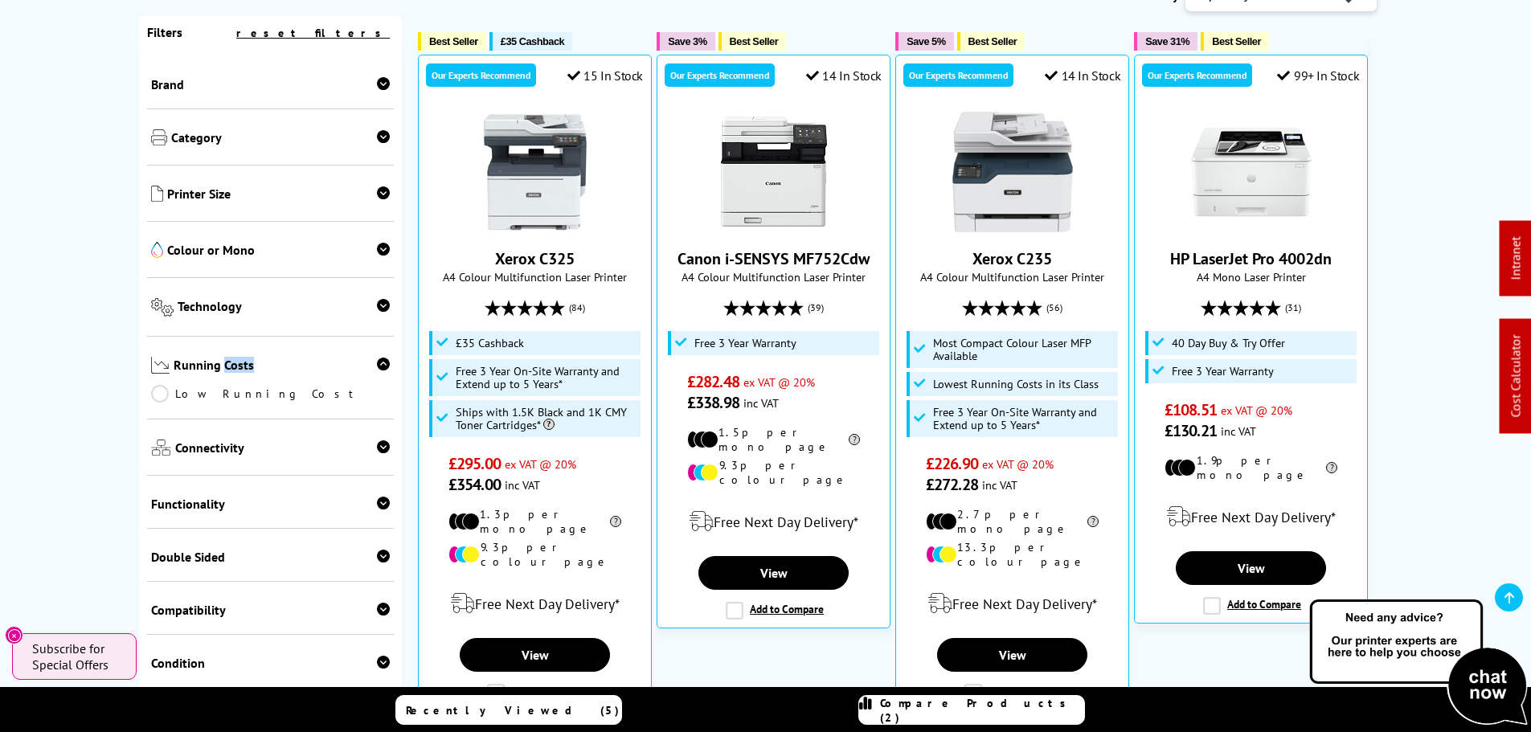
click at [239, 375] on span "Running Costs" at bounding box center [282, 367] width 216 height 20
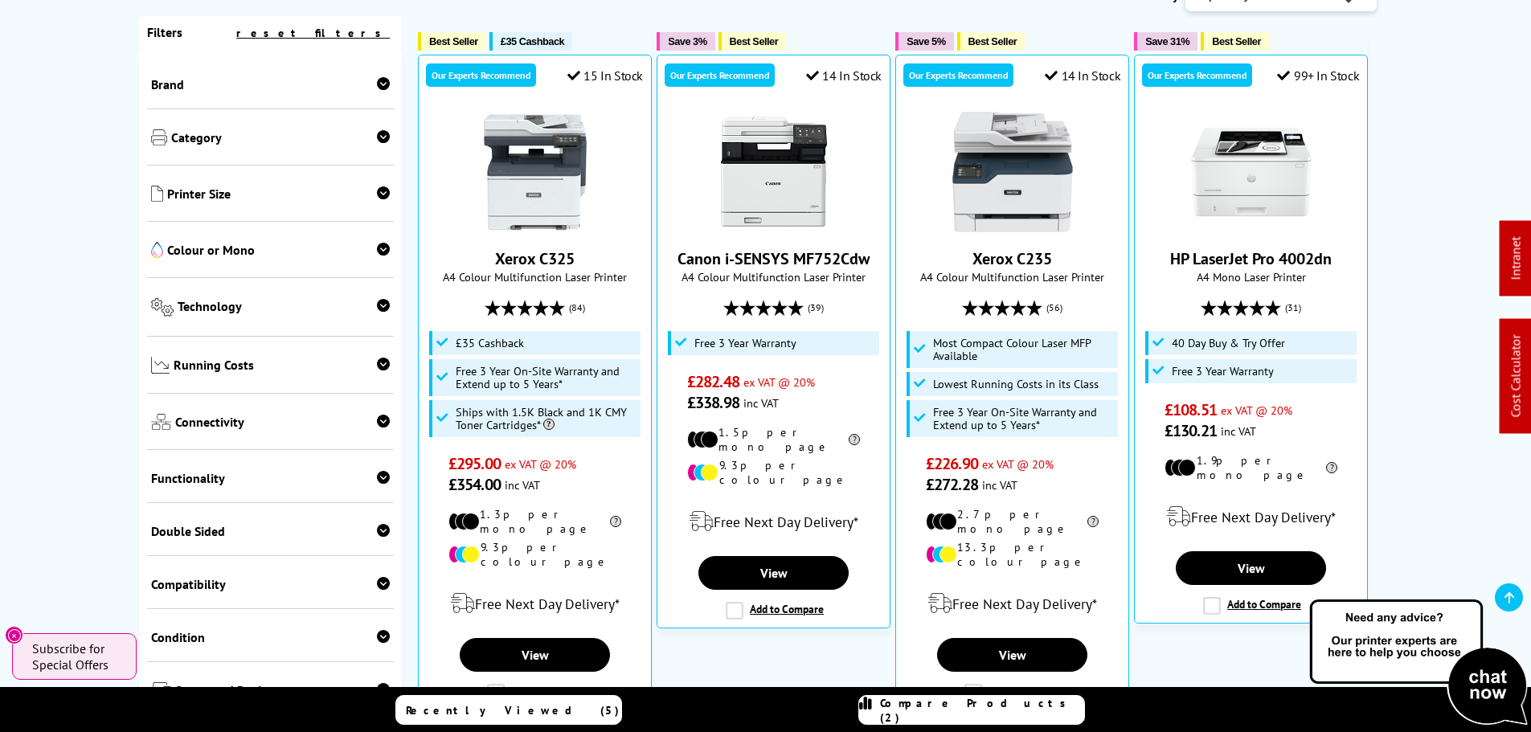
click at [223, 313] on span "Technology" at bounding box center [284, 309] width 212 height 22
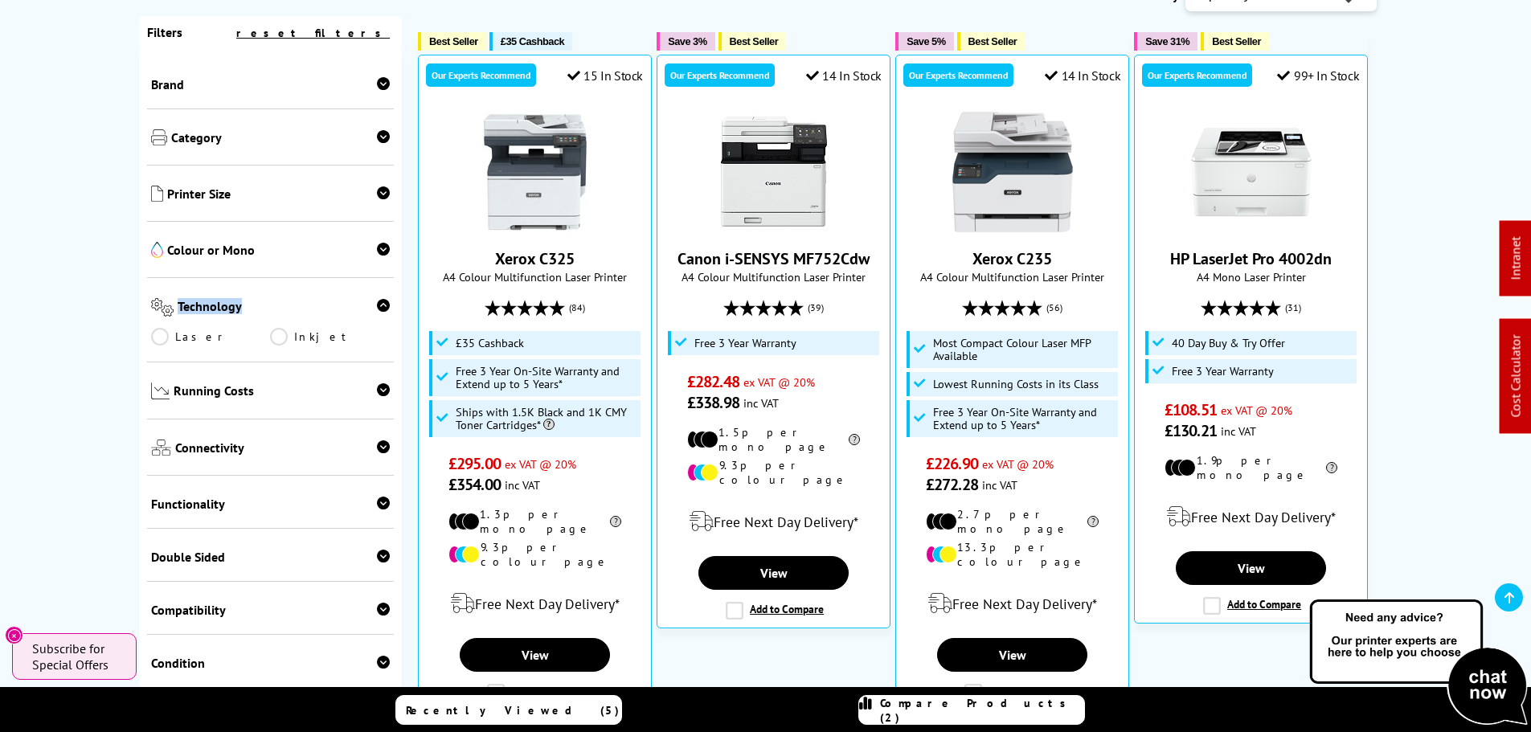
click at [223, 313] on span "Technology" at bounding box center [284, 309] width 212 height 22
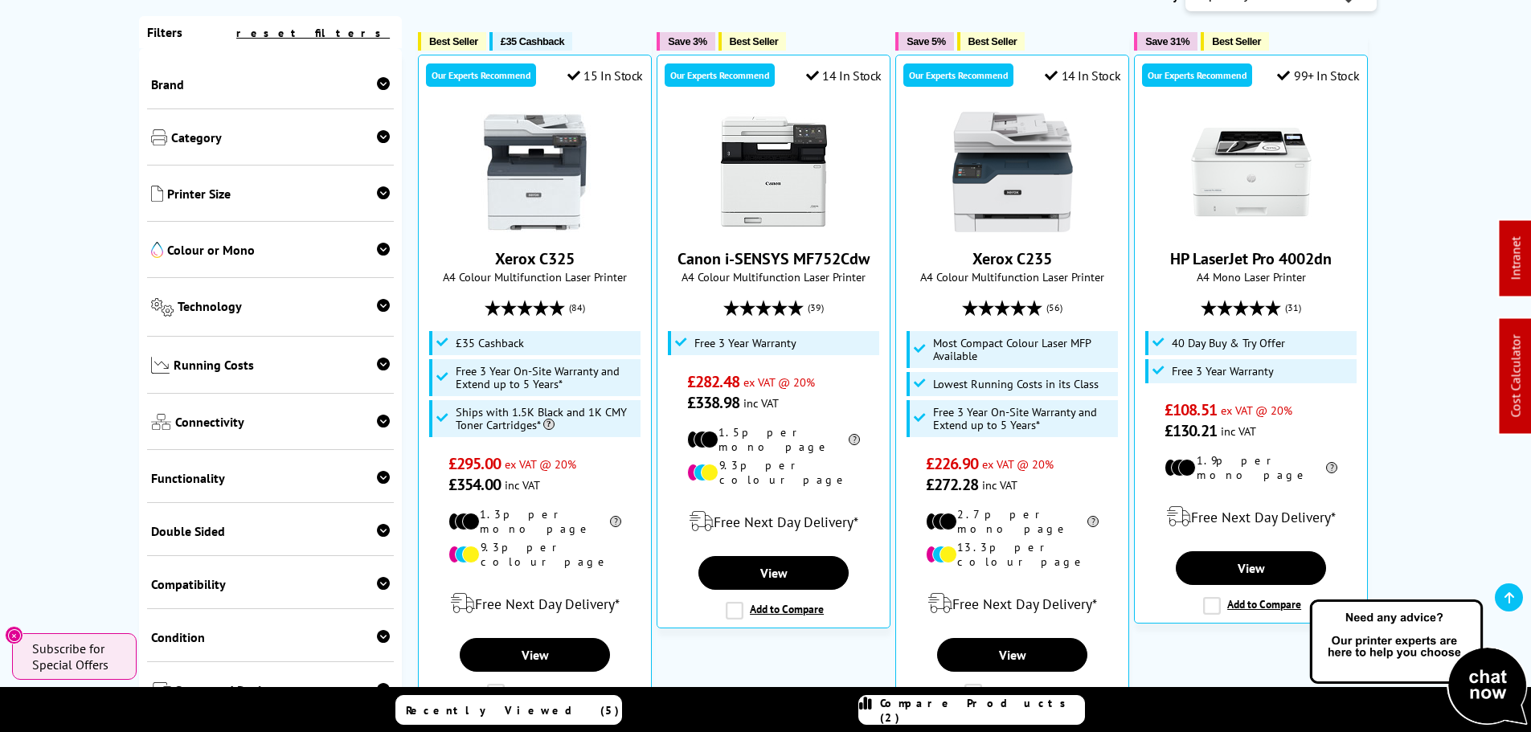
click at [239, 244] on span "Colour or Mono" at bounding box center [278, 251] width 223 height 19
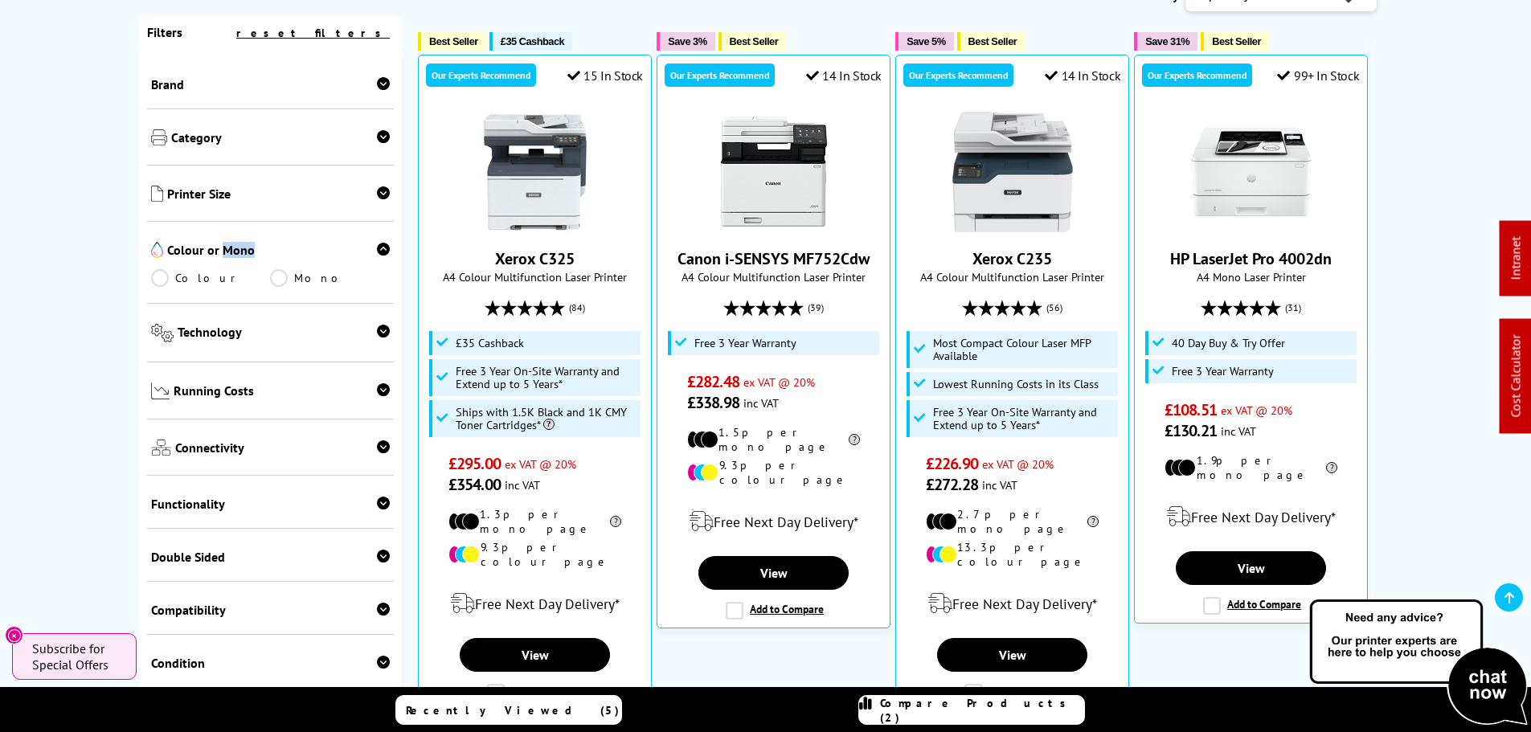
click at [239, 244] on span "Colour or Mono" at bounding box center [278, 251] width 223 height 19
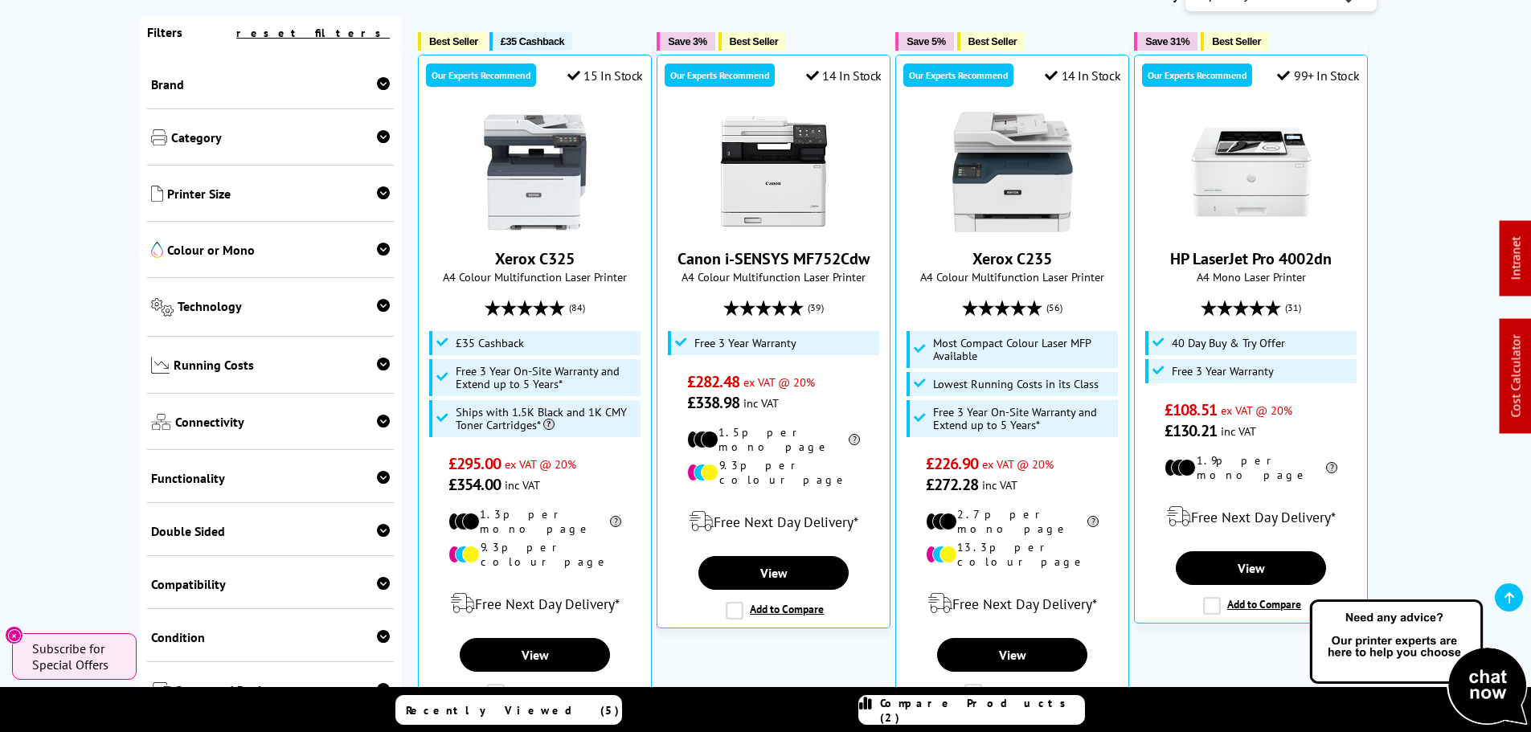
click at [244, 182] on div "Printer Size A2 A3 A4" at bounding box center [271, 194] width 248 height 56
click at [224, 191] on span "Printer Size" at bounding box center [278, 195] width 223 height 19
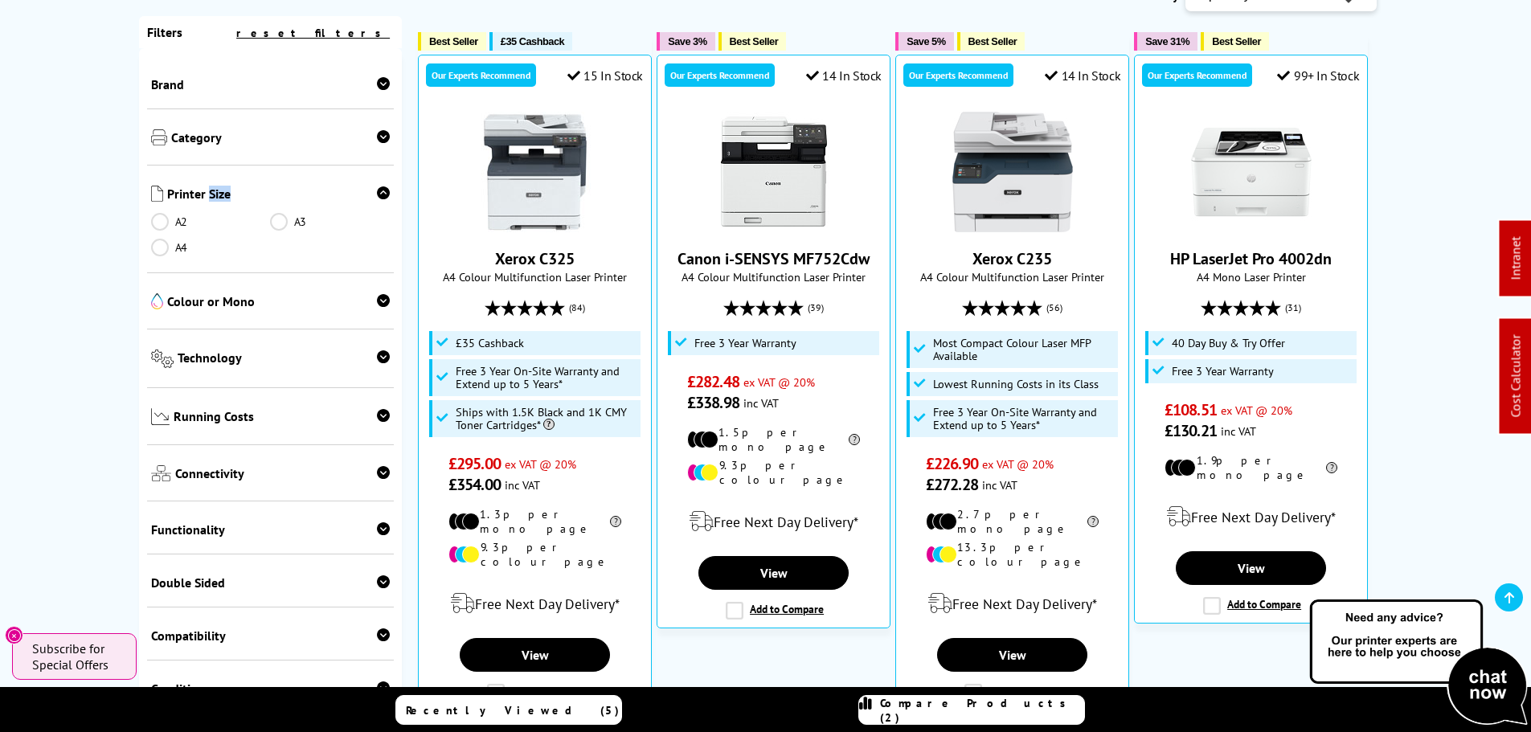
click at [224, 191] on span "Printer Size" at bounding box center [278, 195] width 223 height 19
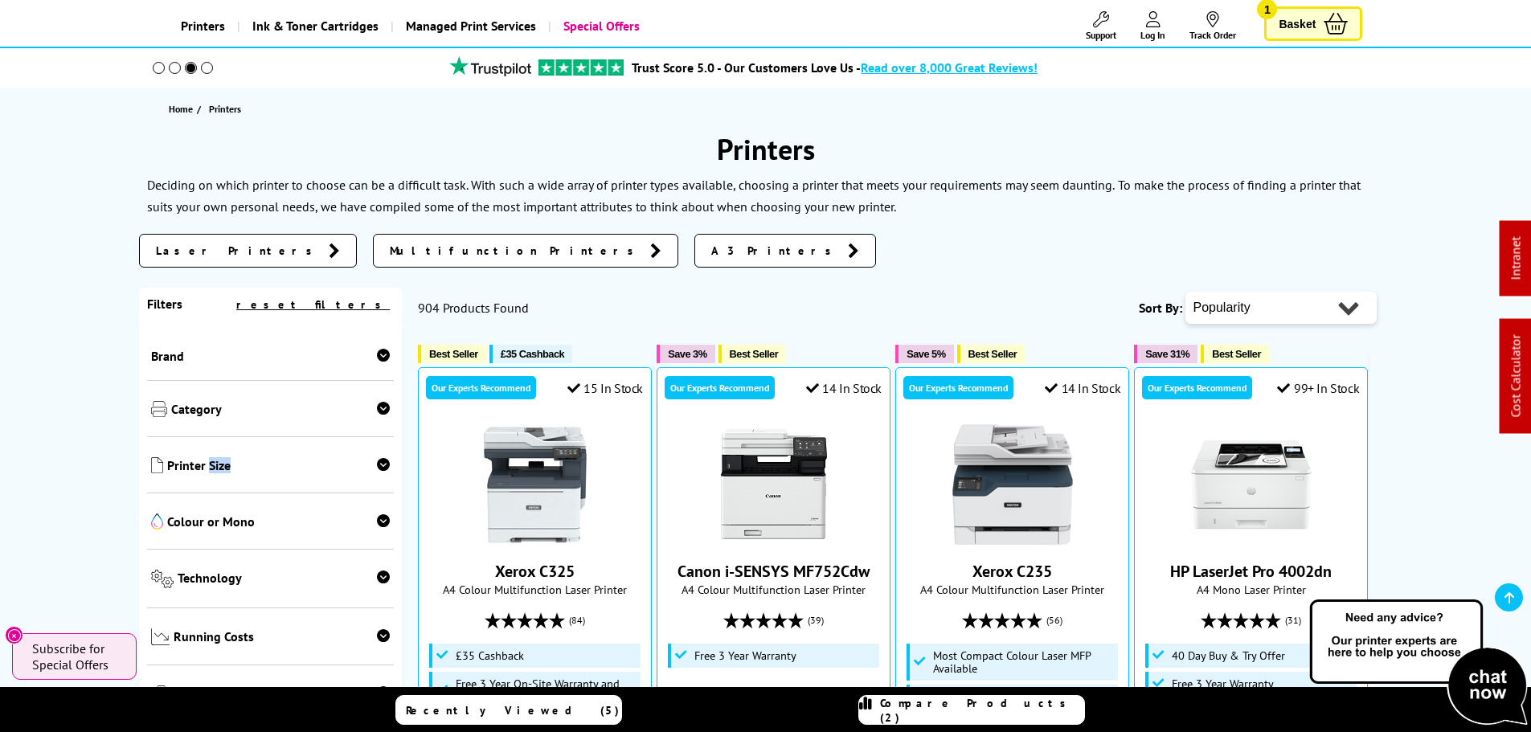
scroll to position [80, 0]
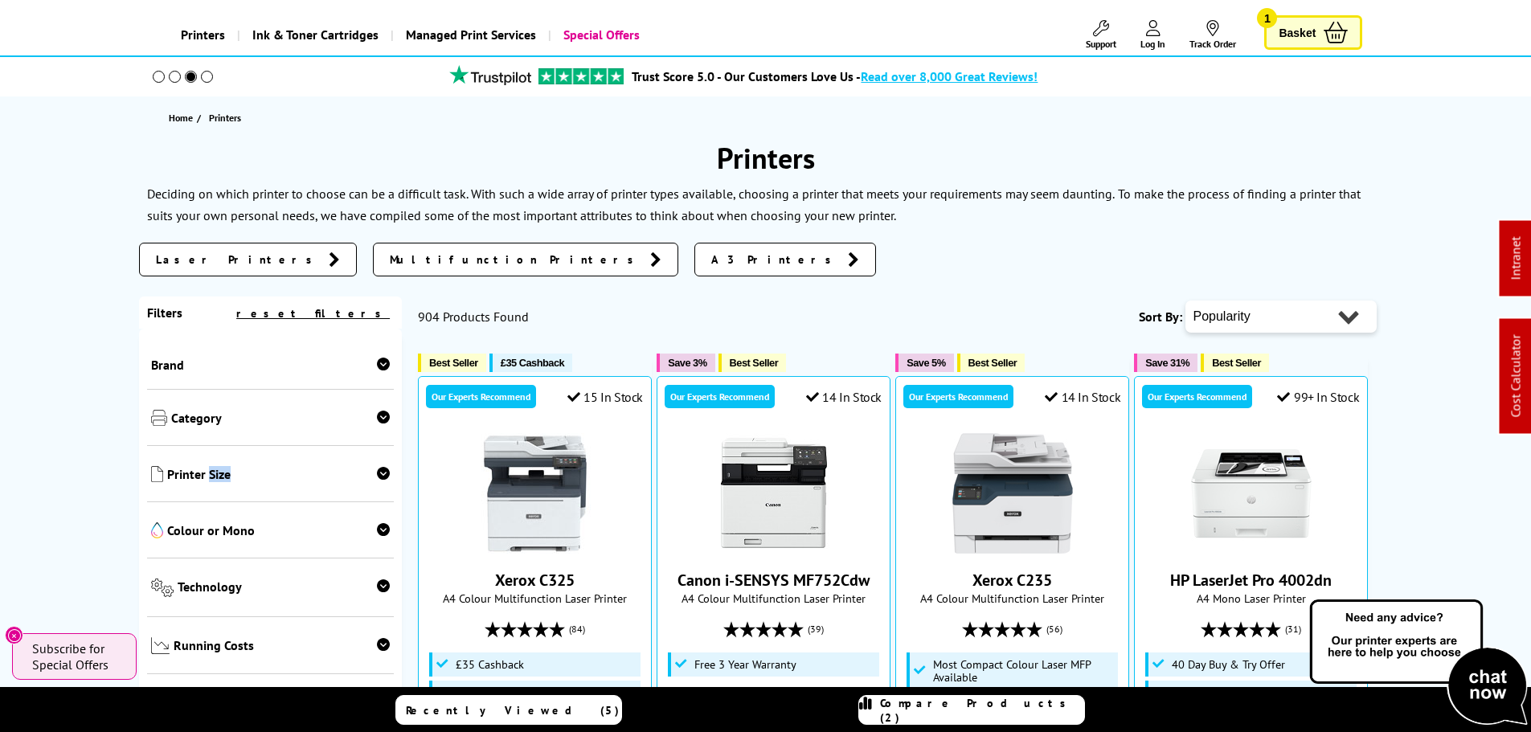
click at [599, 34] on link "Special Offers" at bounding box center [600, 34] width 104 height 41
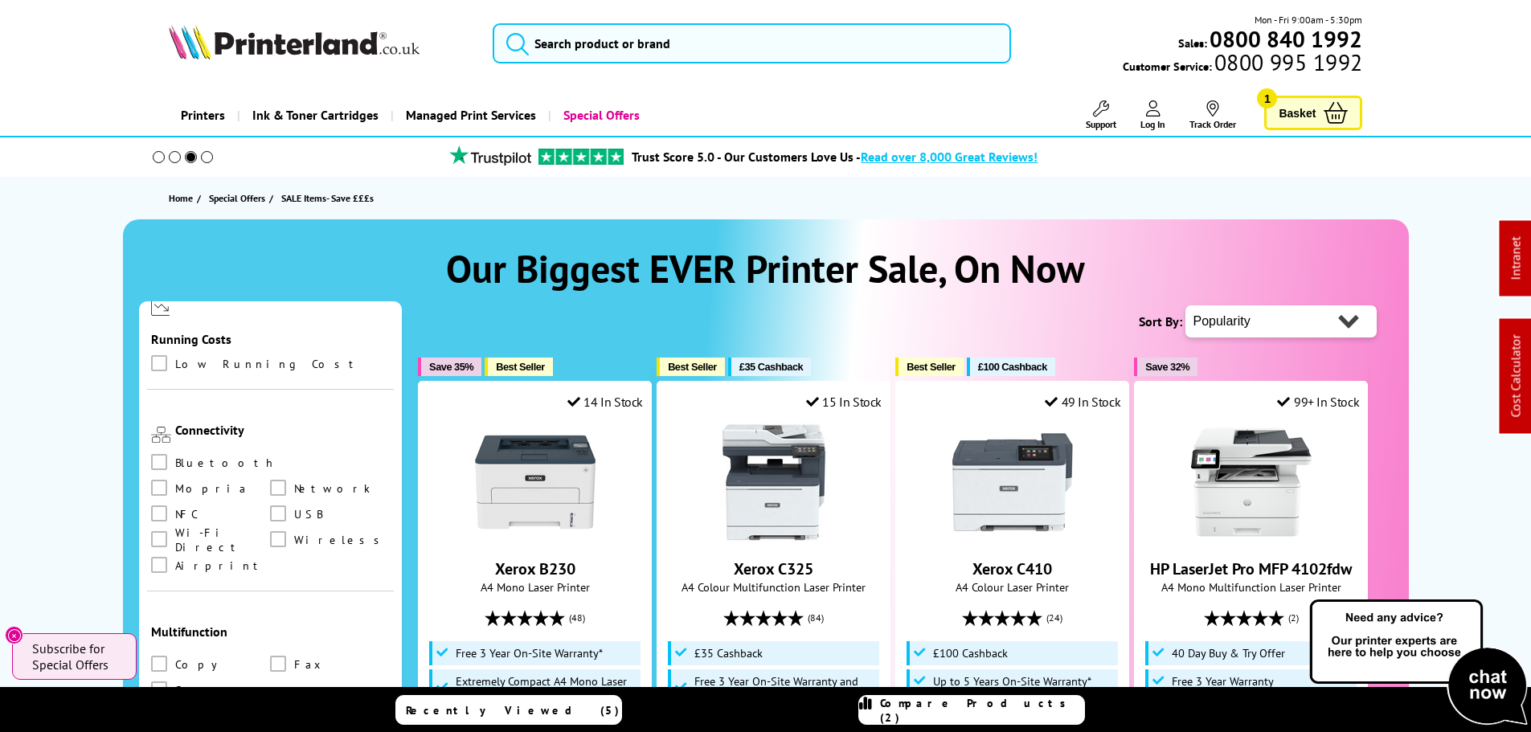
scroll to position [482, 0]
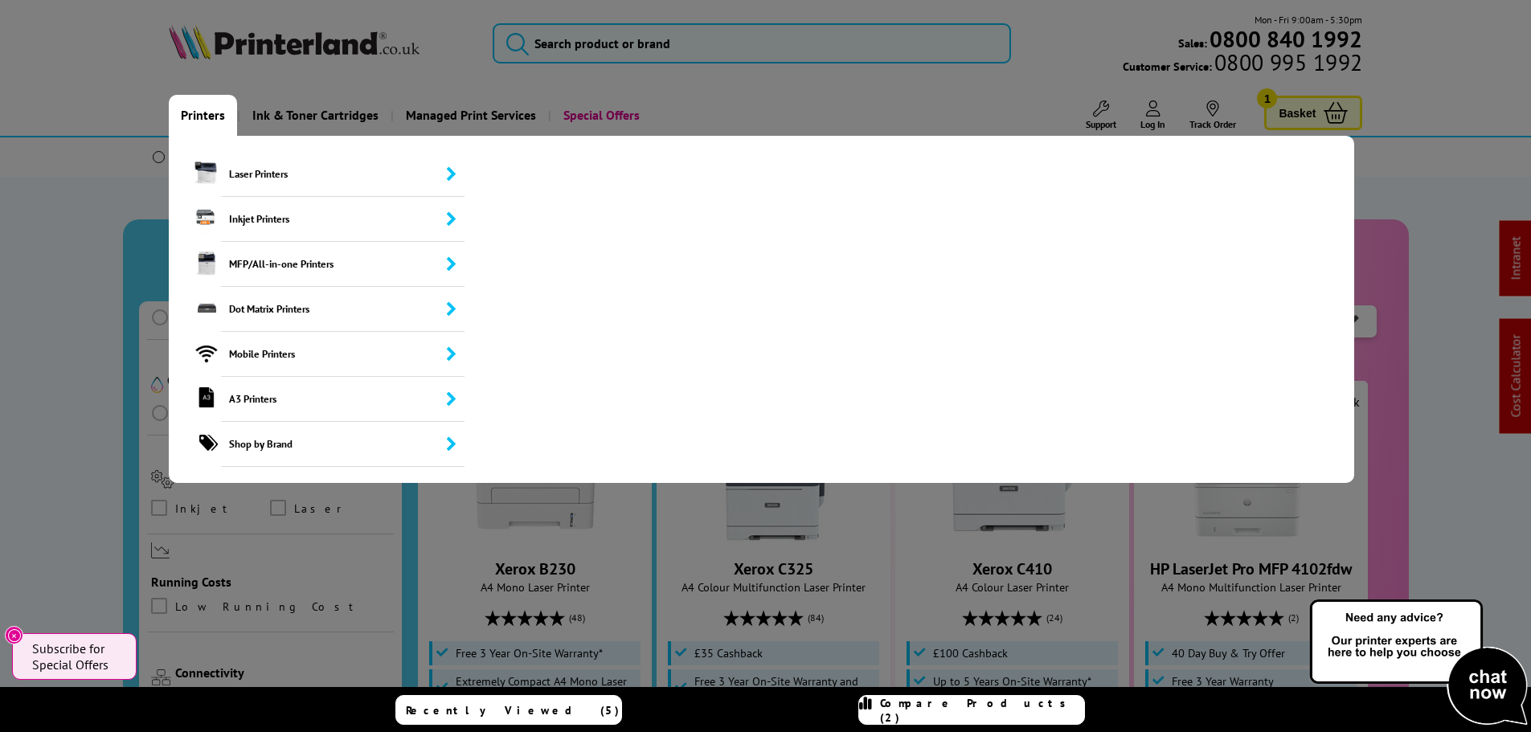
click at [190, 116] on link "Printers" at bounding box center [203, 115] width 68 height 41
